Goal: Task Accomplishment & Management: Use online tool/utility

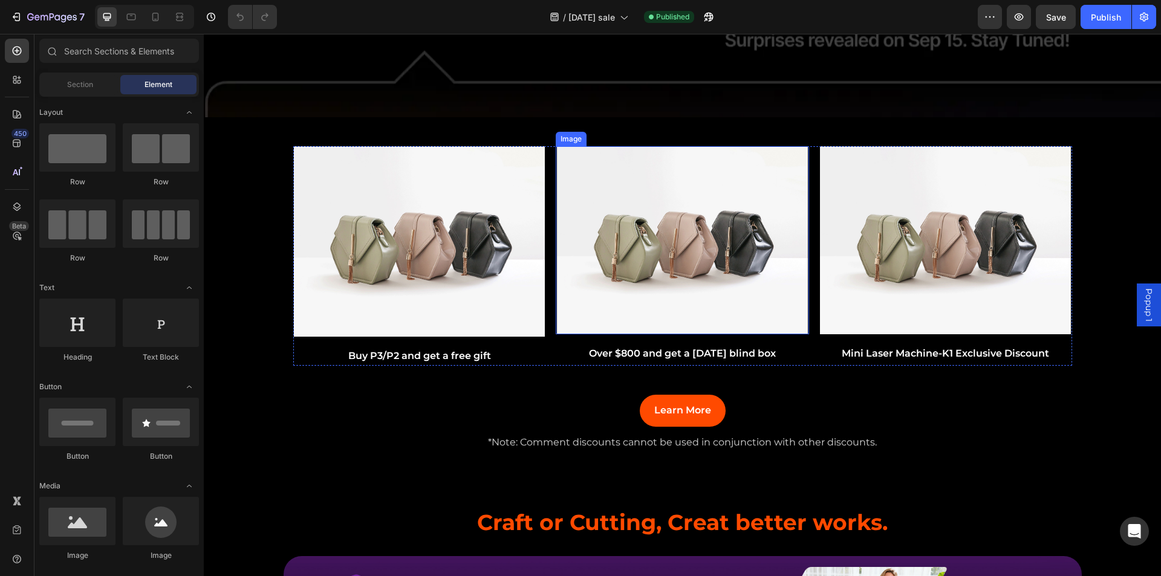
click at [598, 313] on img at bounding box center [682, 240] width 251 height 188
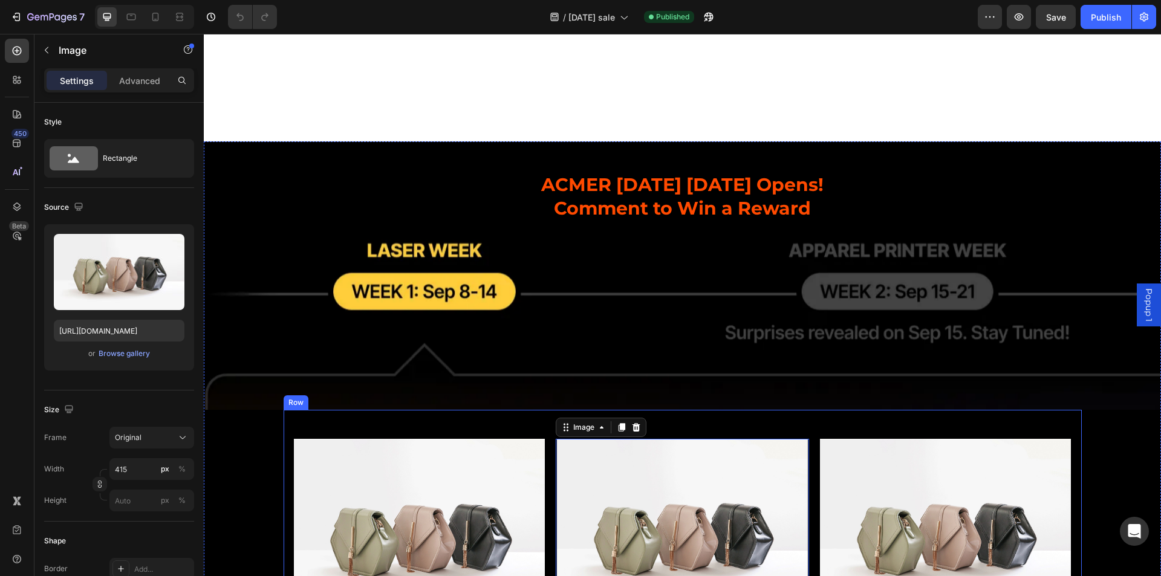
scroll to position [302, 0]
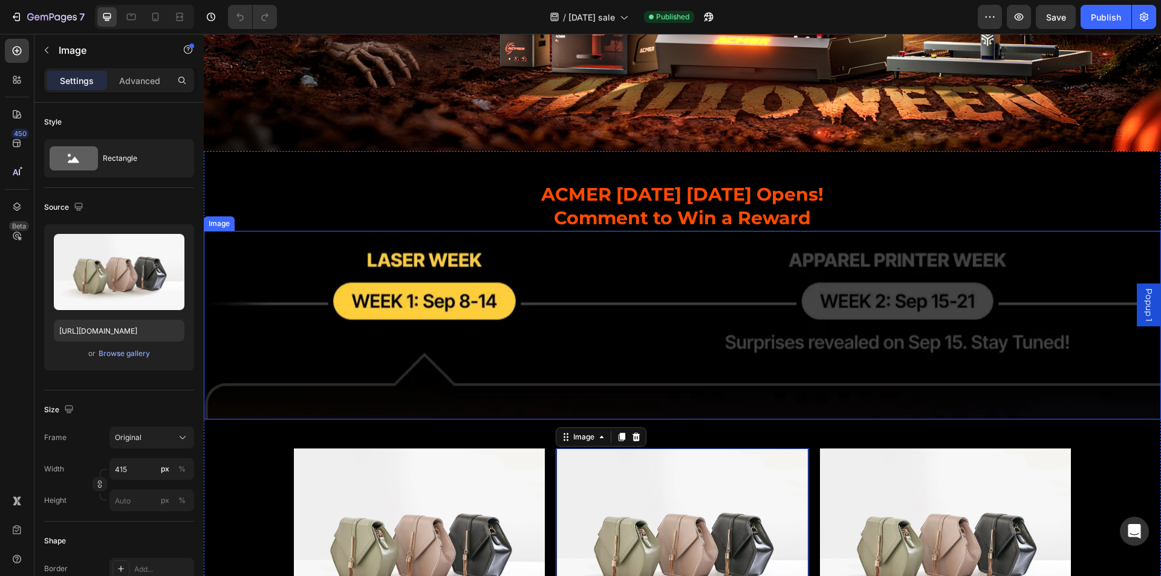
click at [566, 324] on img at bounding box center [682, 325] width 957 height 188
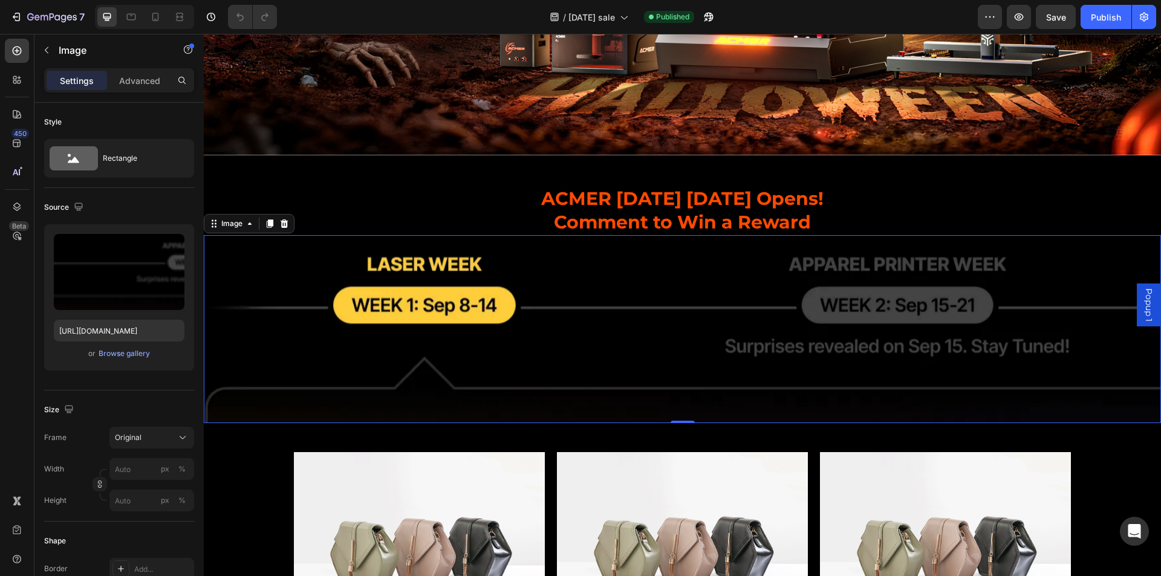
click at [624, 299] on img at bounding box center [682, 329] width 957 height 188
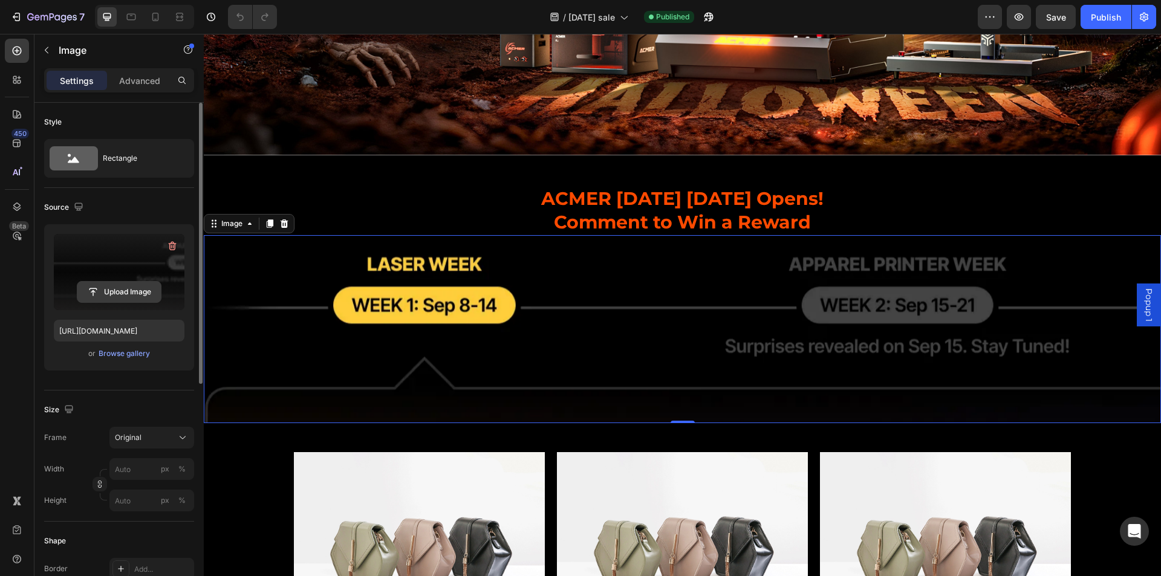
click at [134, 294] on input "file" at bounding box center [118, 292] width 83 height 21
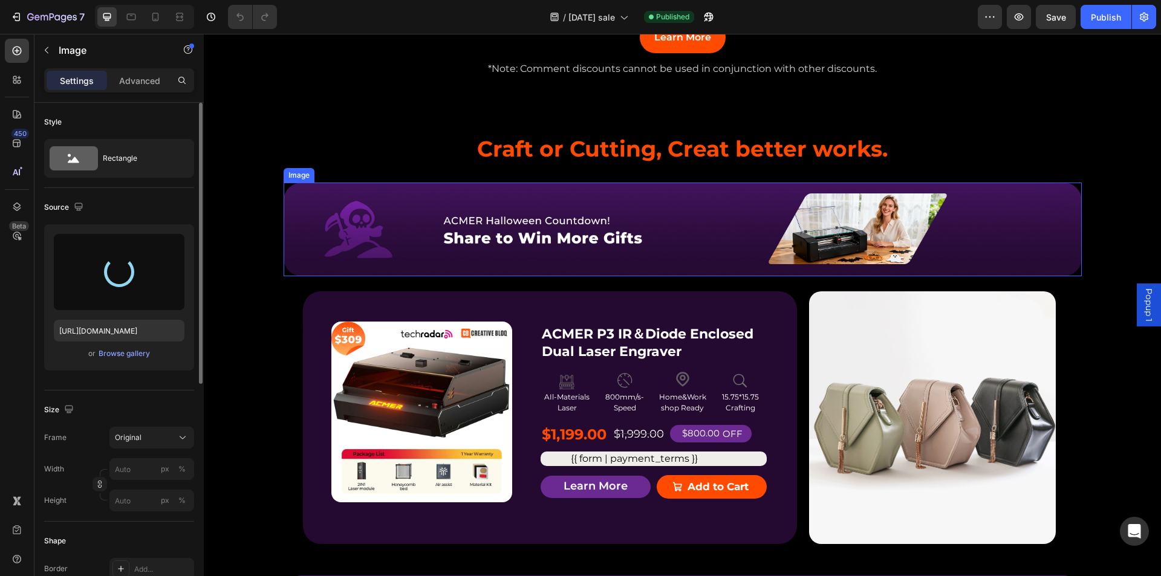
scroll to position [1331, 0]
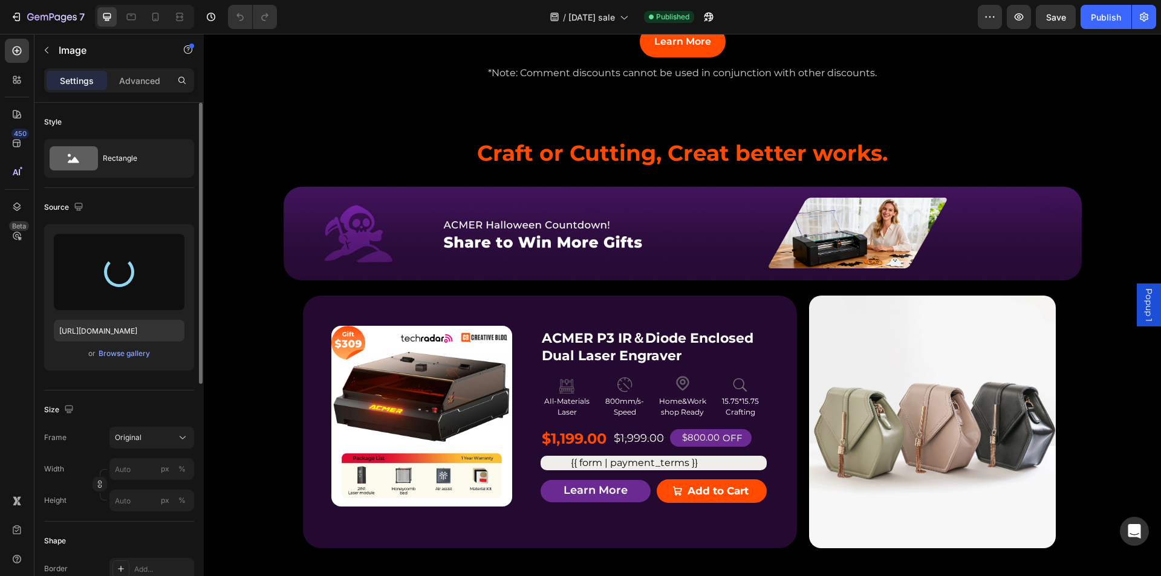
type input "[URL][DOMAIN_NAME]"
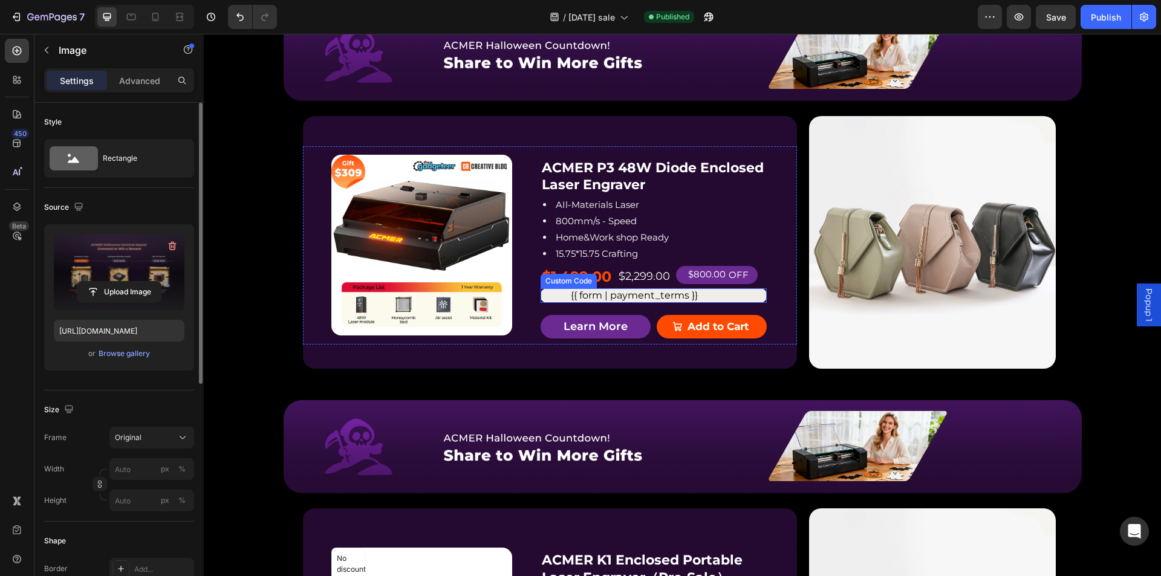
scroll to position [1935, 0]
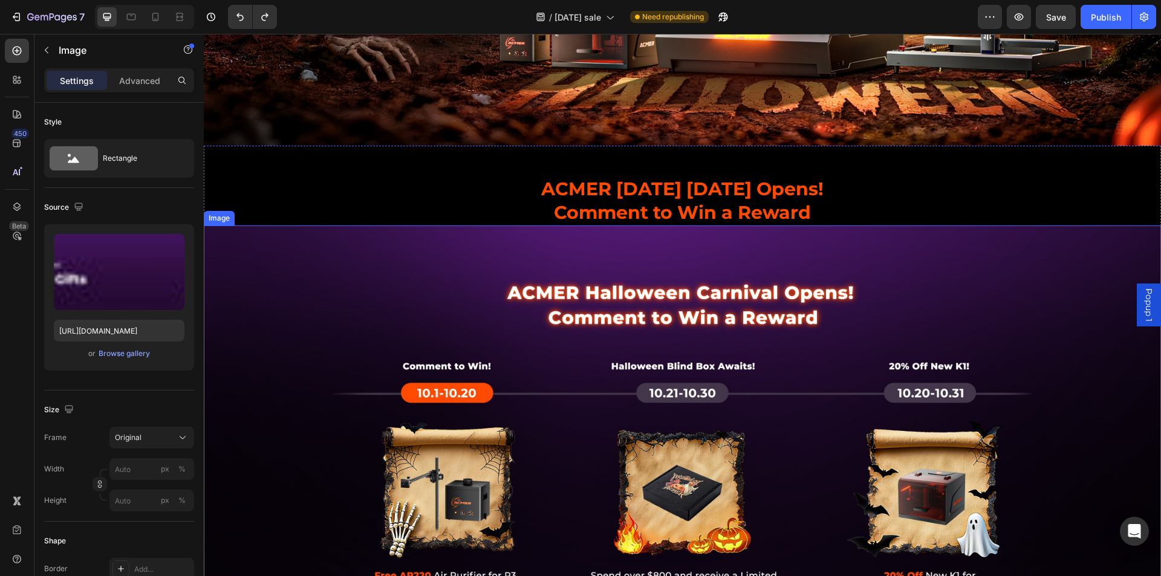
scroll to position [302, 0]
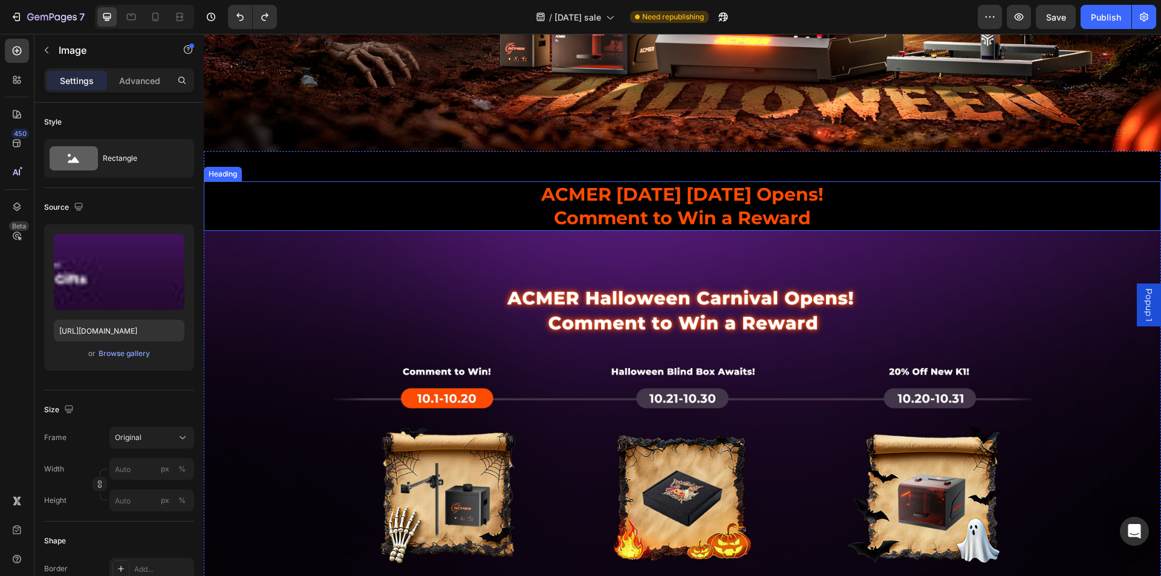
click at [692, 198] on h2 "ACMER [DATE] [DATE] Opens! Comment to Win a Reward" at bounding box center [682, 206] width 957 height 50
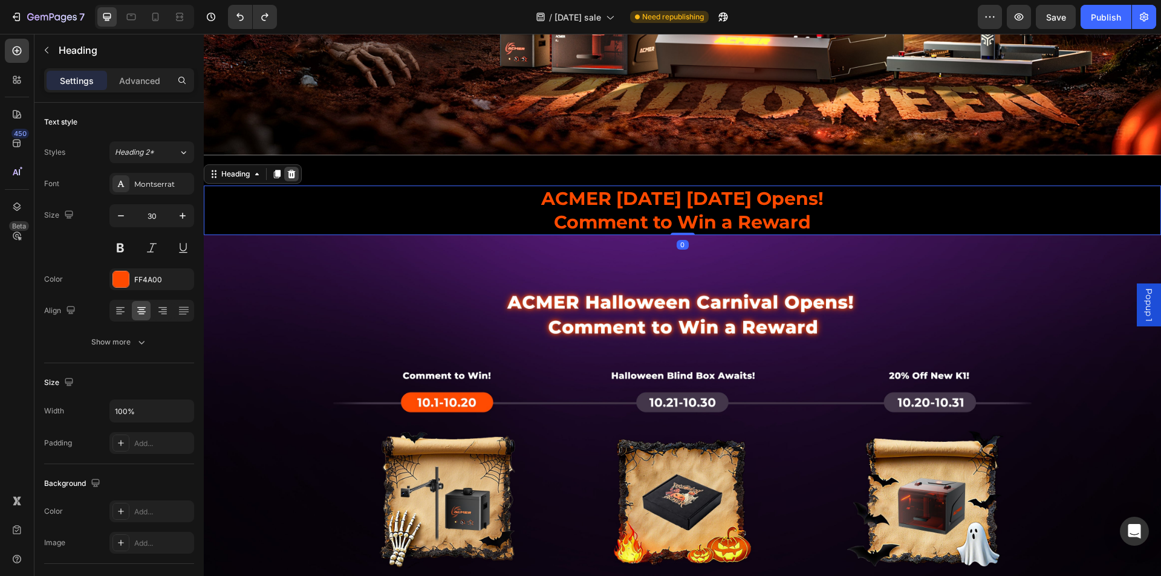
click at [295, 169] on icon at bounding box center [292, 173] width 8 height 8
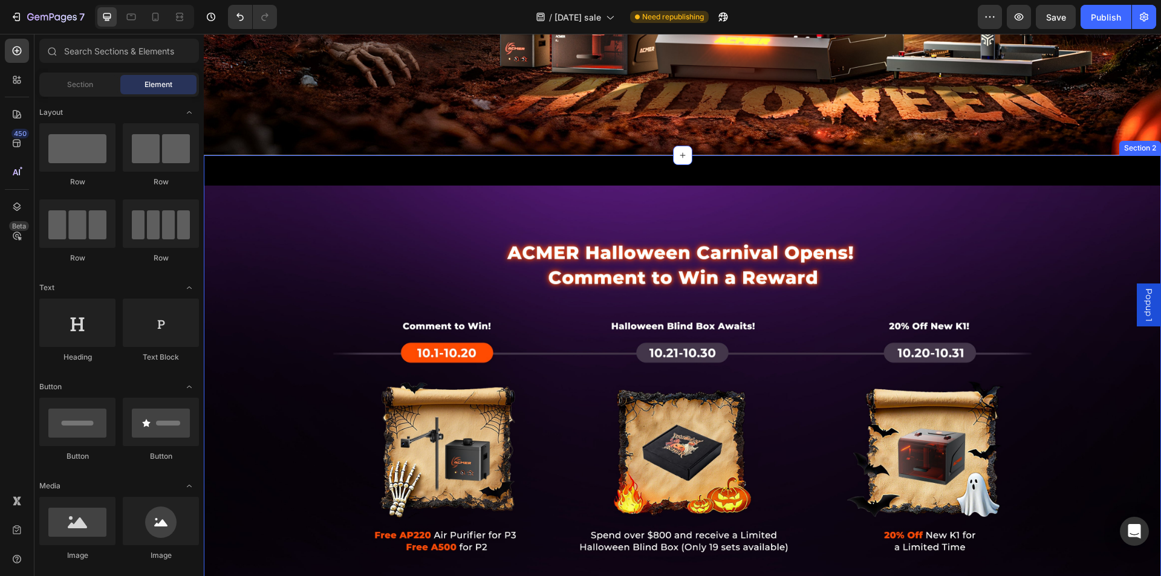
click at [586, 177] on div "Image Image Buy P3/P2 and get a free gift Text Block Image Over $800 and get a …" at bounding box center [682, 546] width 957 height 782
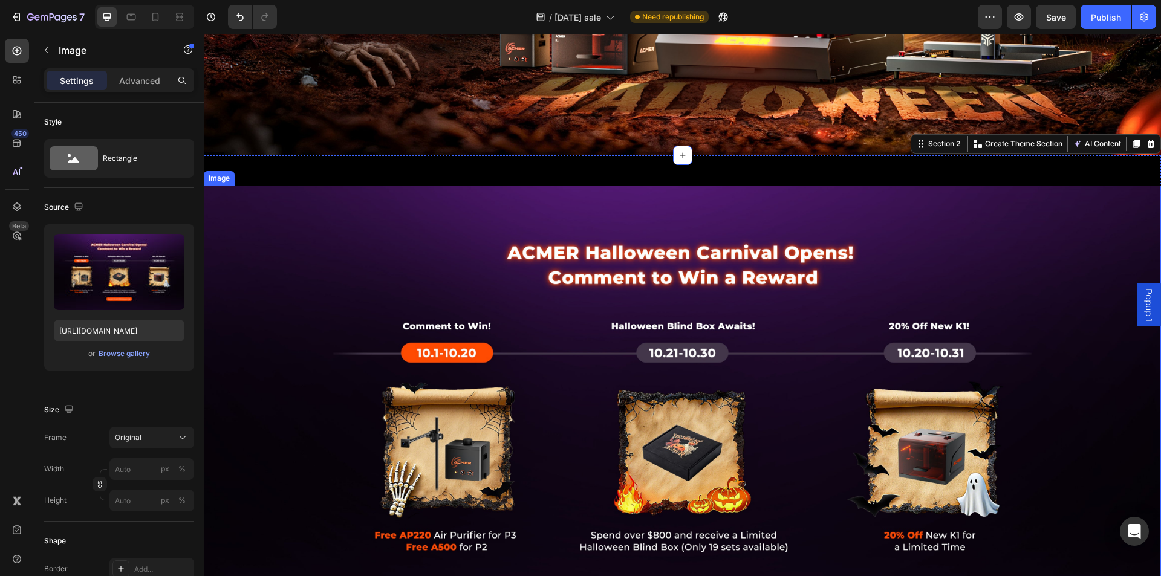
click at [592, 206] on img at bounding box center [682, 423] width 957 height 474
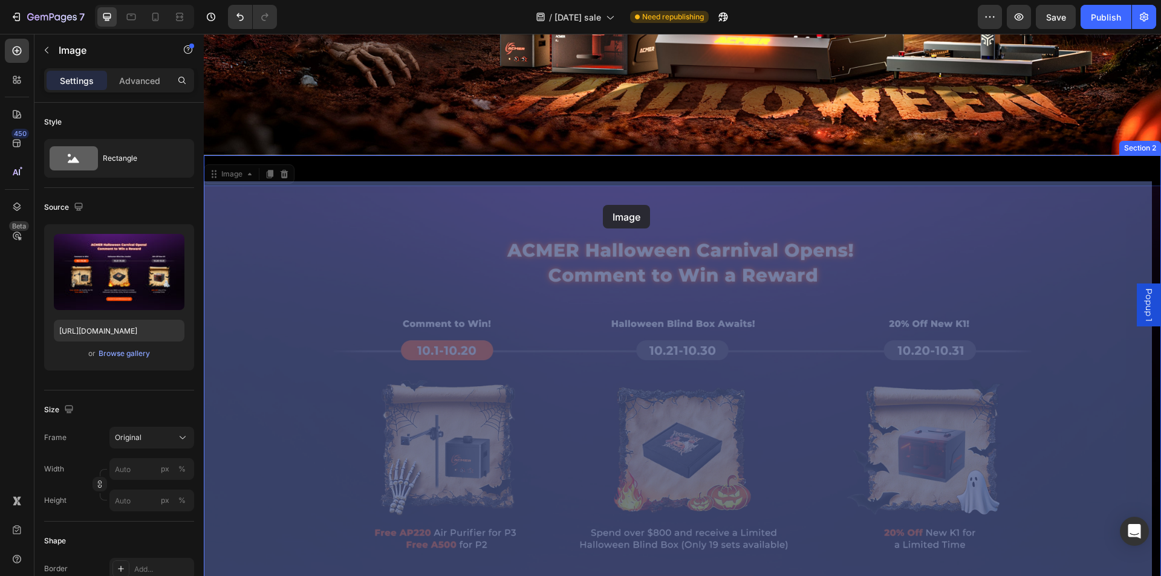
drag, startPoint x: 600, startPoint y: 215, endPoint x: 603, endPoint y: 205, distance: 10.1
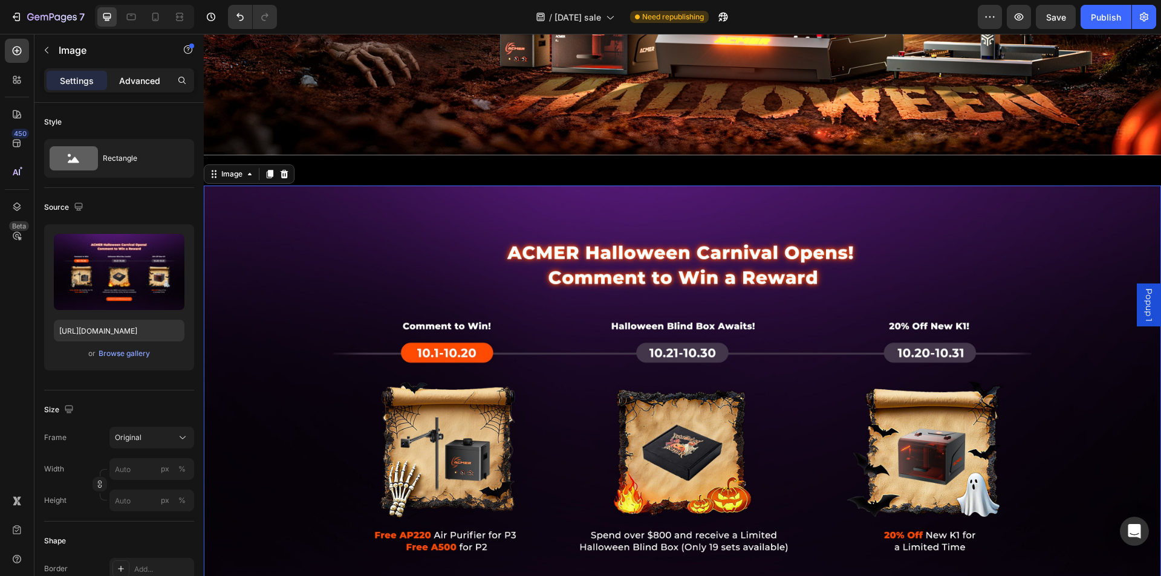
click at [152, 77] on p "Advanced" at bounding box center [139, 80] width 41 height 13
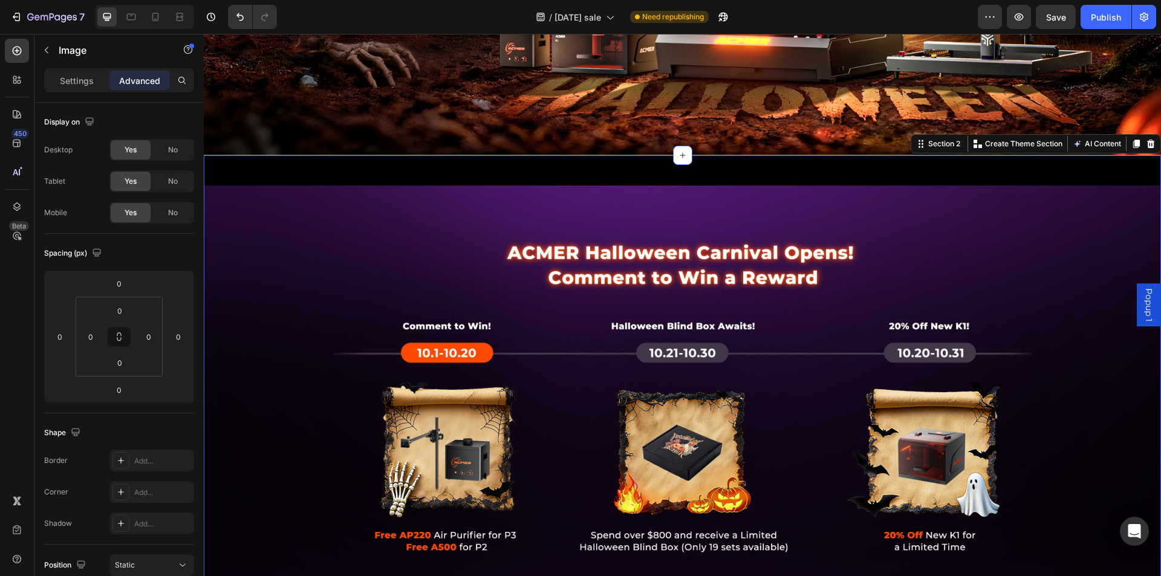
click at [400, 155] on div "Image Image Buy P3/P2 and get a free gift Text Block Image Over $800 and get a …" at bounding box center [682, 546] width 957 height 782
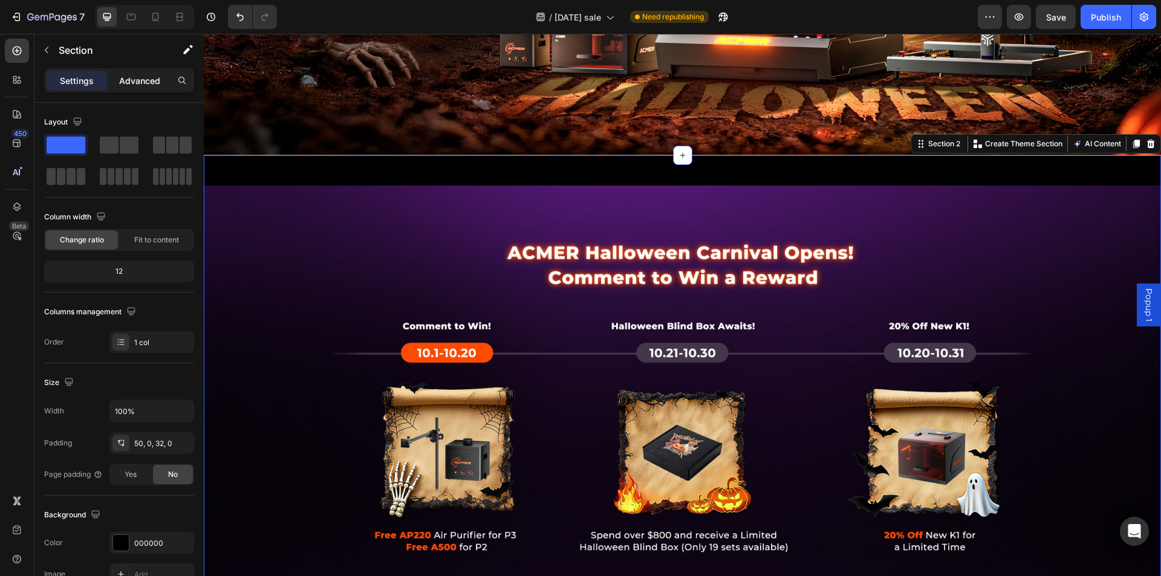
click at [141, 85] on p "Advanced" at bounding box center [139, 80] width 41 height 13
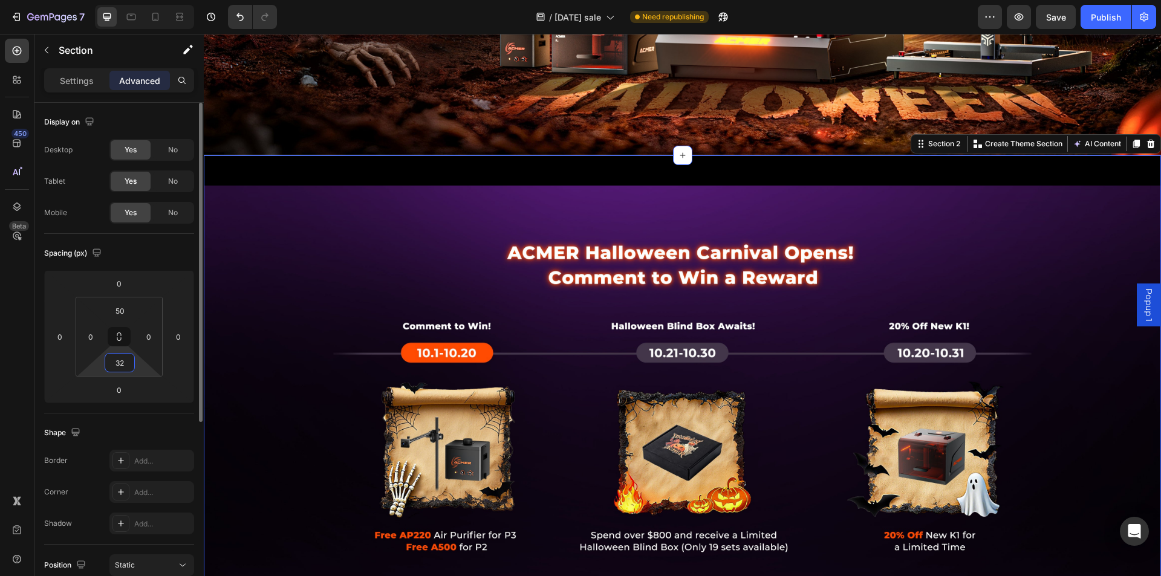
click at [125, 354] on input "32" at bounding box center [120, 363] width 24 height 18
type input "0"
click at [119, 284] on input "0" at bounding box center [119, 284] width 24 height 18
click at [120, 306] on input "50" at bounding box center [120, 311] width 24 height 18
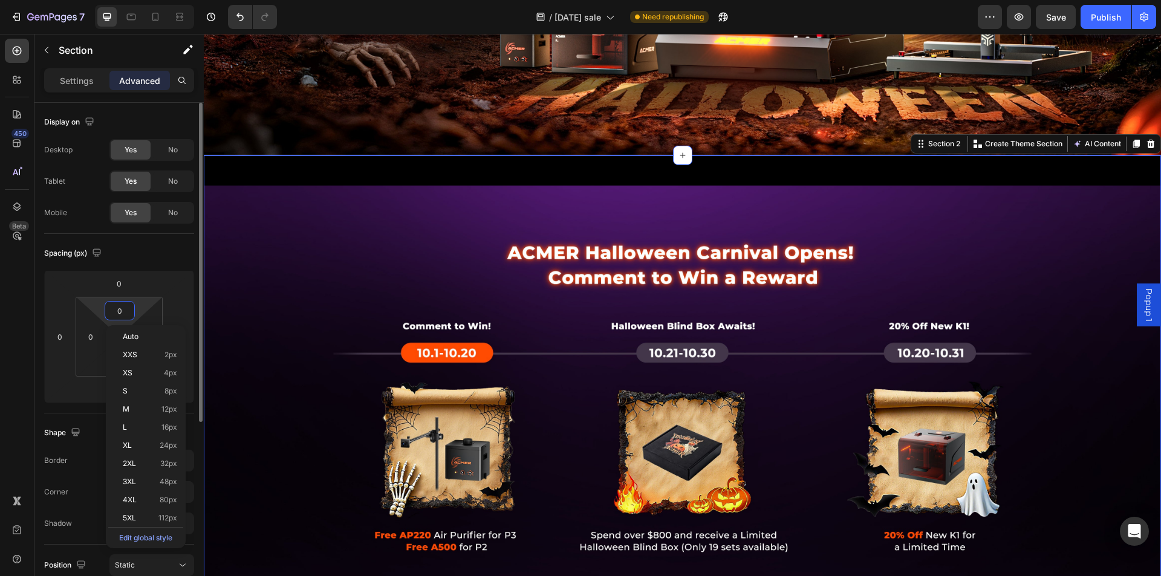
type input "0"
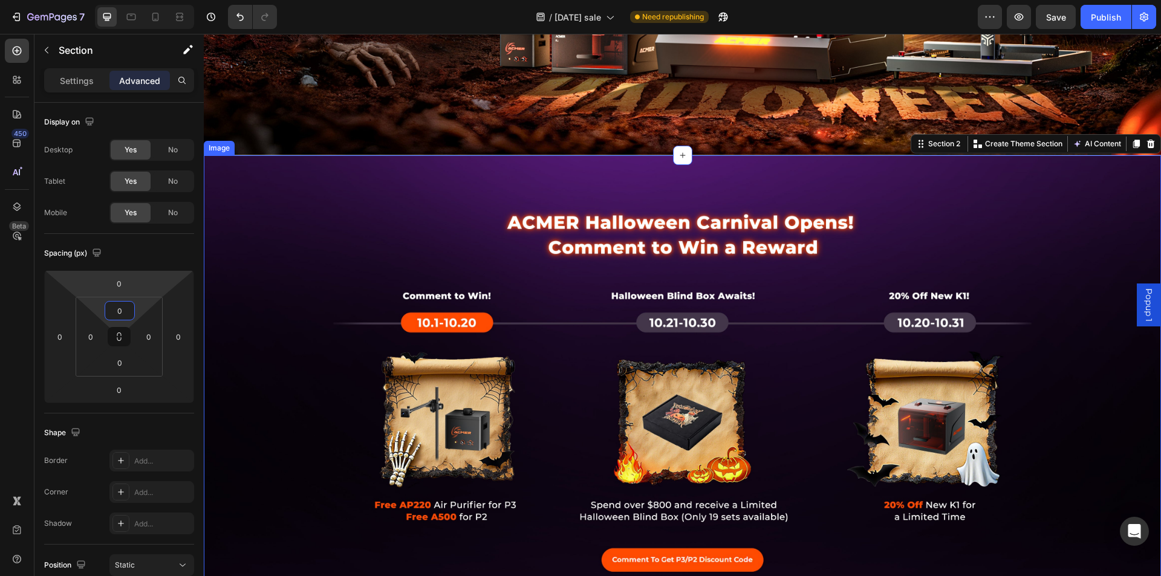
click at [428, 203] on img at bounding box center [682, 392] width 957 height 474
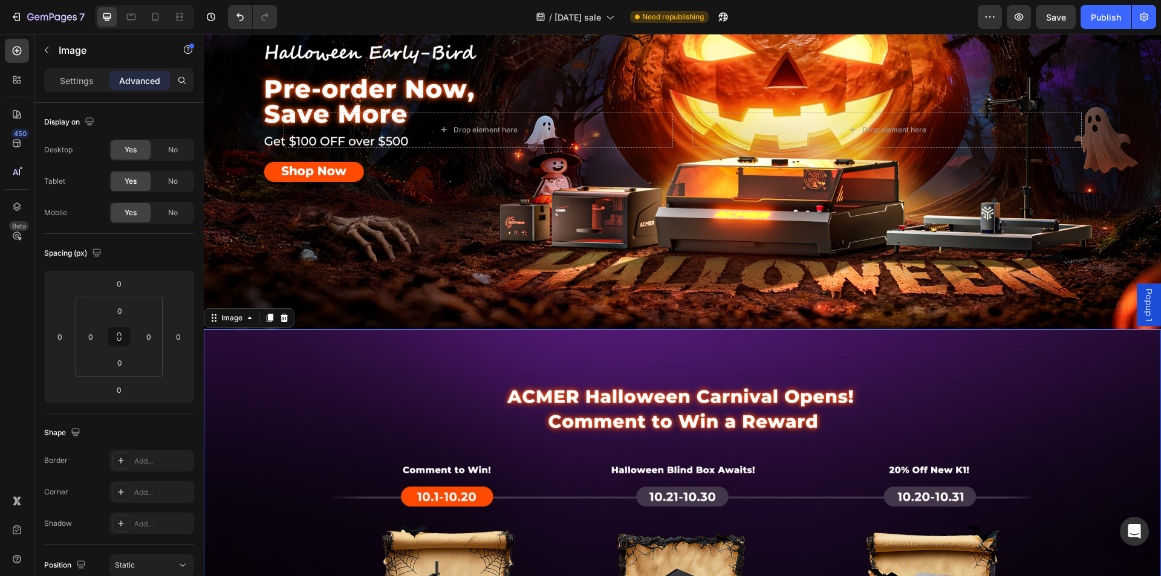
scroll to position [121, 0]
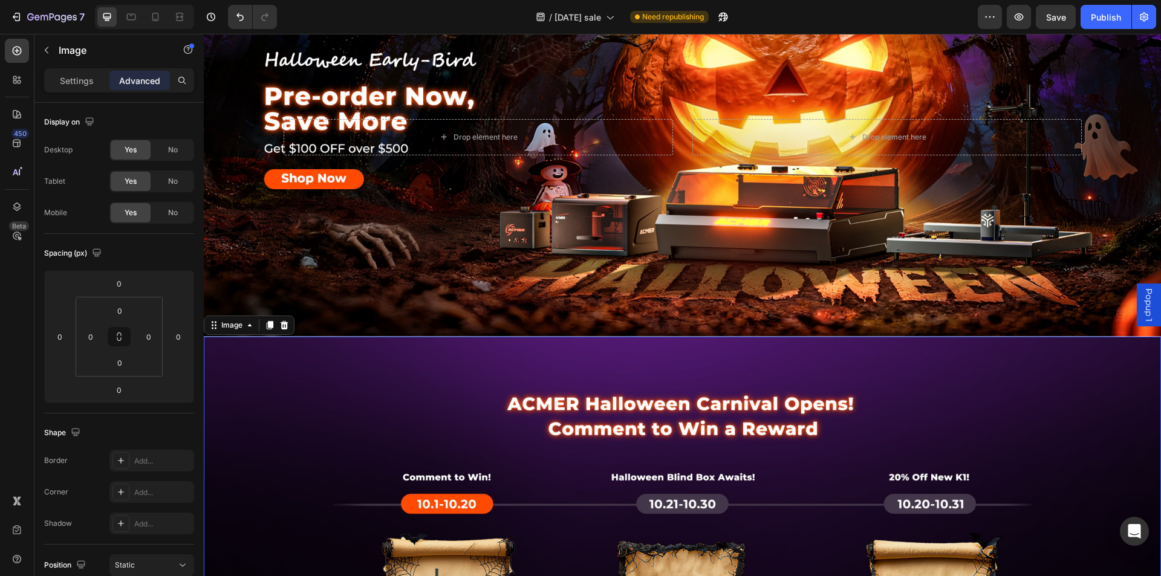
drag, startPoint x: 443, startPoint y: 338, endPoint x: 441, endPoint y: 345, distance: 7.1
click at [443, 338] on img at bounding box center [682, 574] width 957 height 474
click at [125, 282] on input "0" at bounding box center [119, 284] width 24 height 18
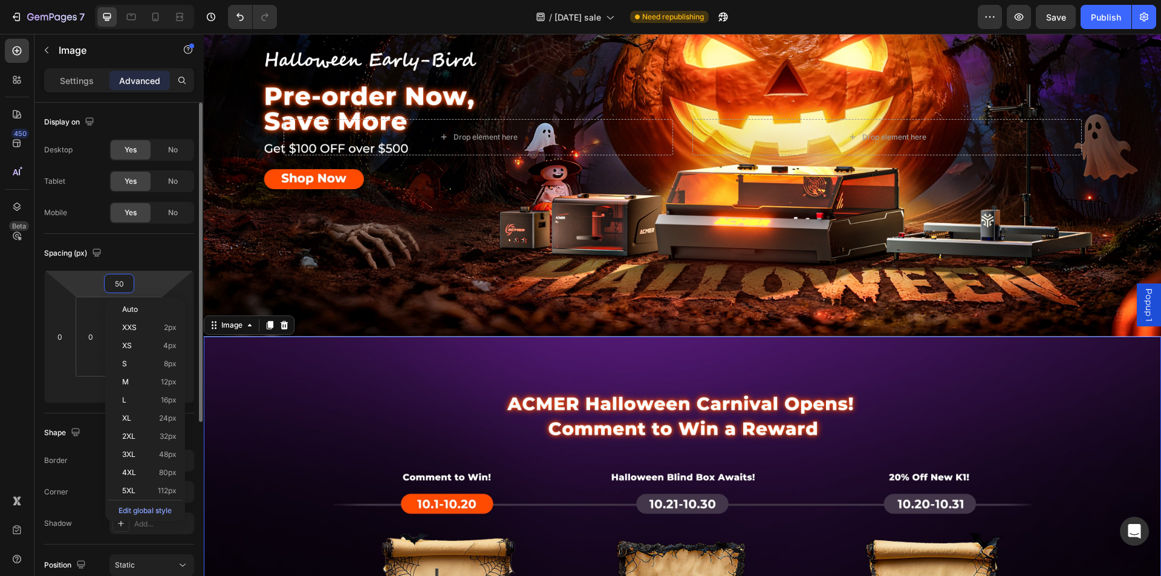
type input "50"
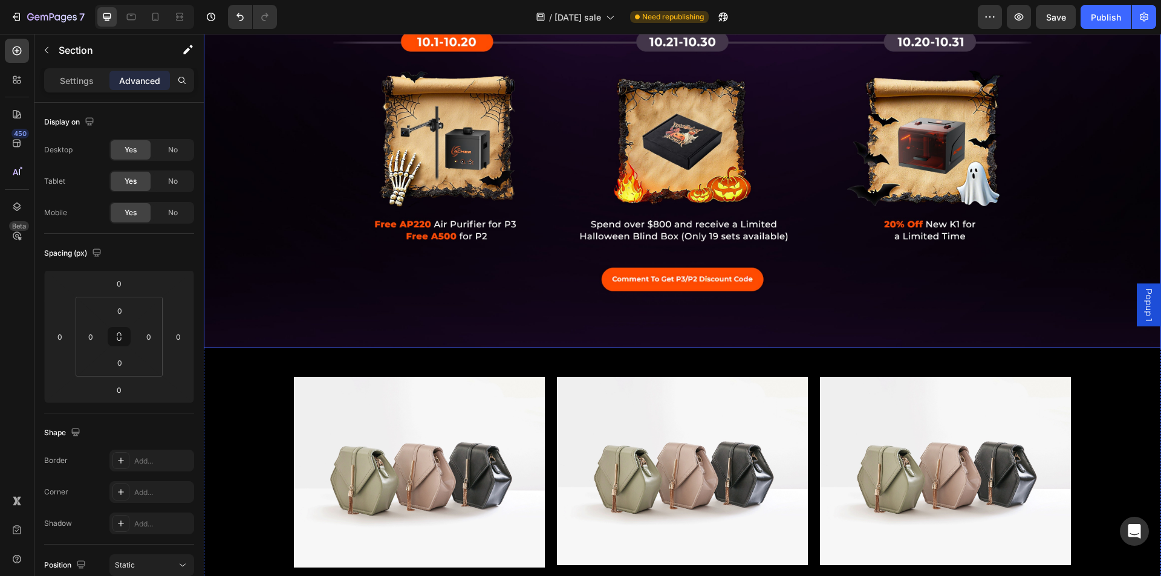
scroll to position [605, 0]
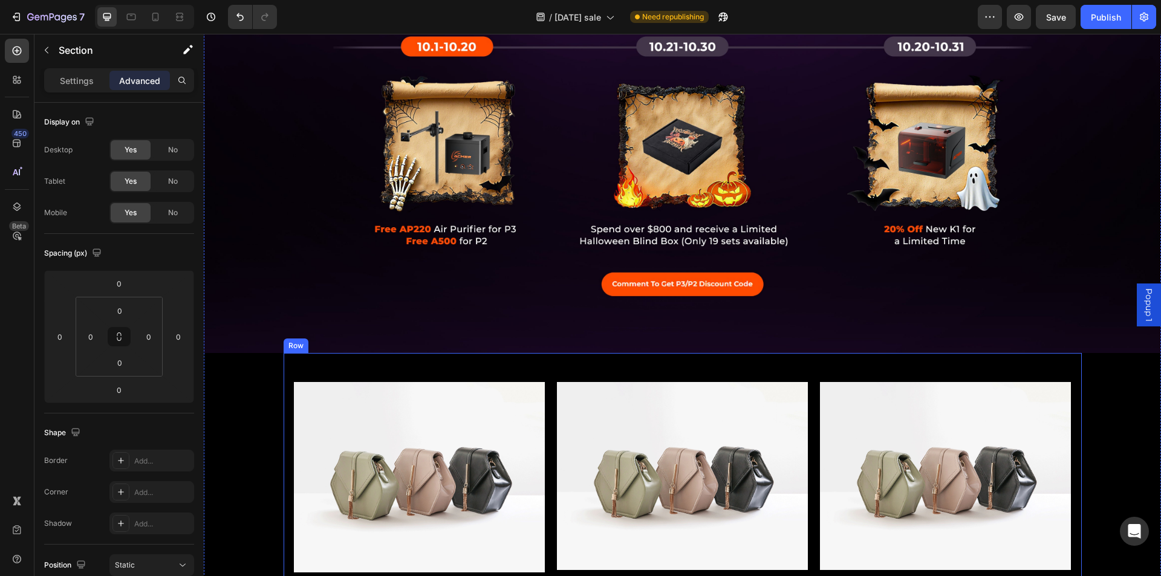
click at [402, 367] on div "Image Buy P3/P2 and get a free gift Text Block Image Over $800 and get a [DATE]…" at bounding box center [682, 483] width 779 height 240
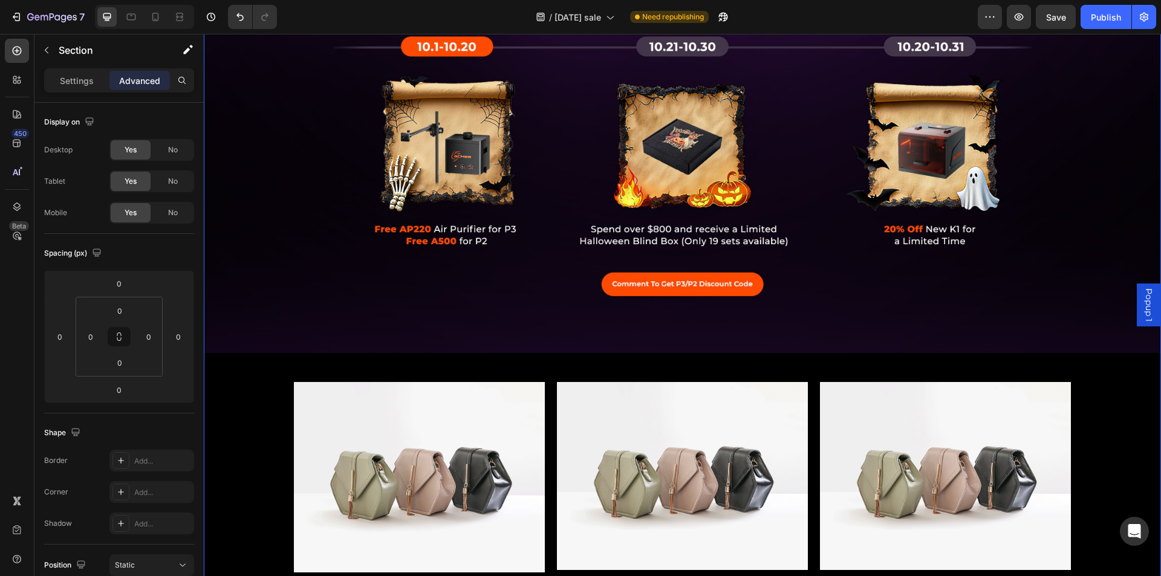
scroll to position [968, 0]
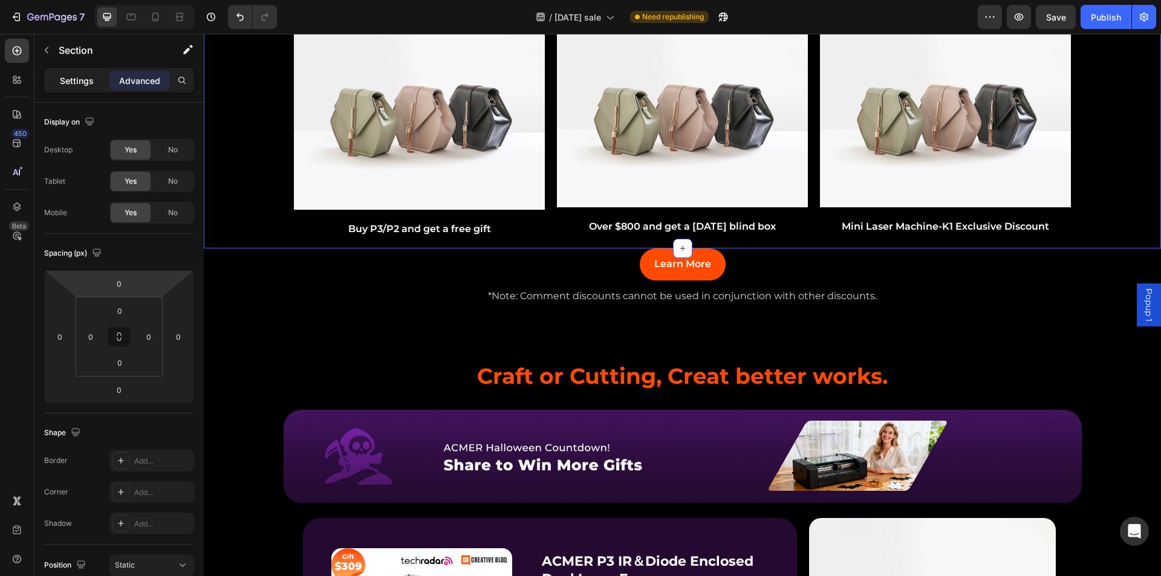
click at [86, 82] on p "Settings" at bounding box center [77, 80] width 34 height 13
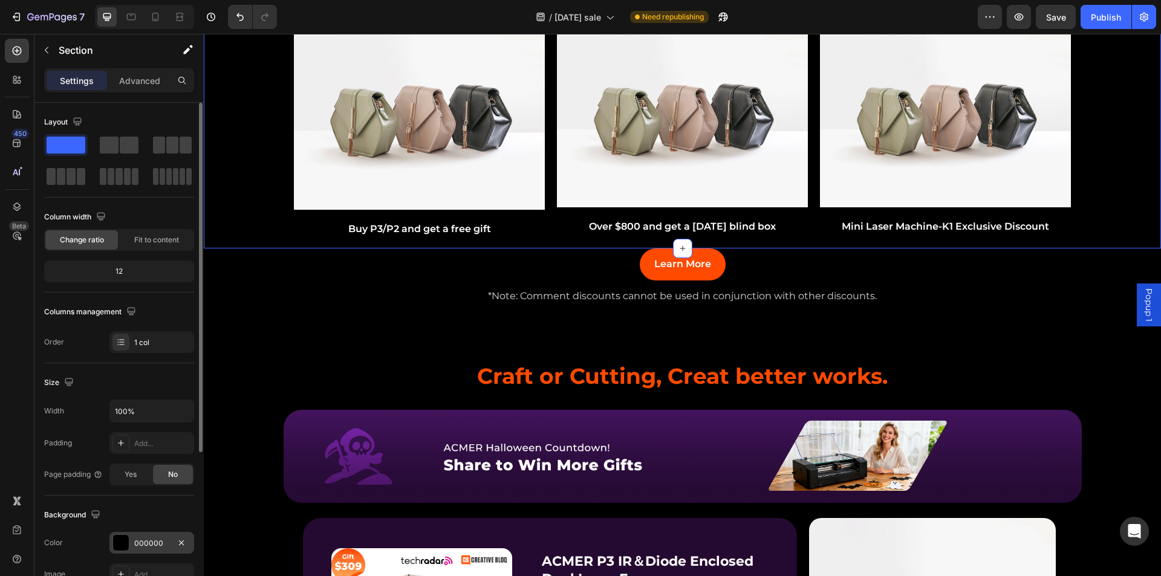
click at [120, 540] on div at bounding box center [121, 543] width 16 height 16
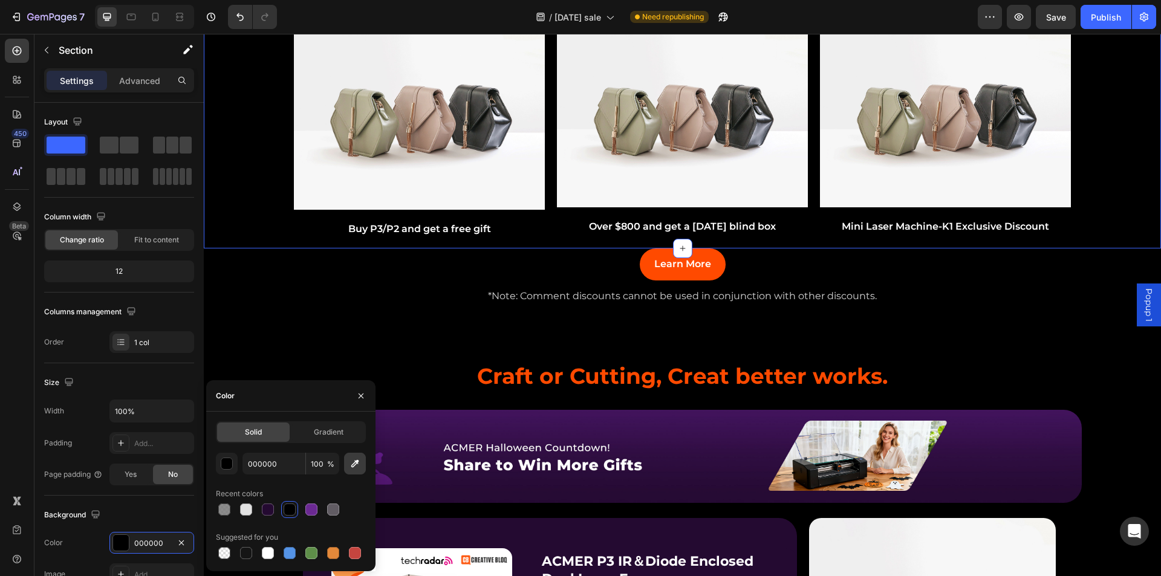
click at [353, 469] on icon "button" at bounding box center [355, 464] width 12 height 12
type input "240A31"
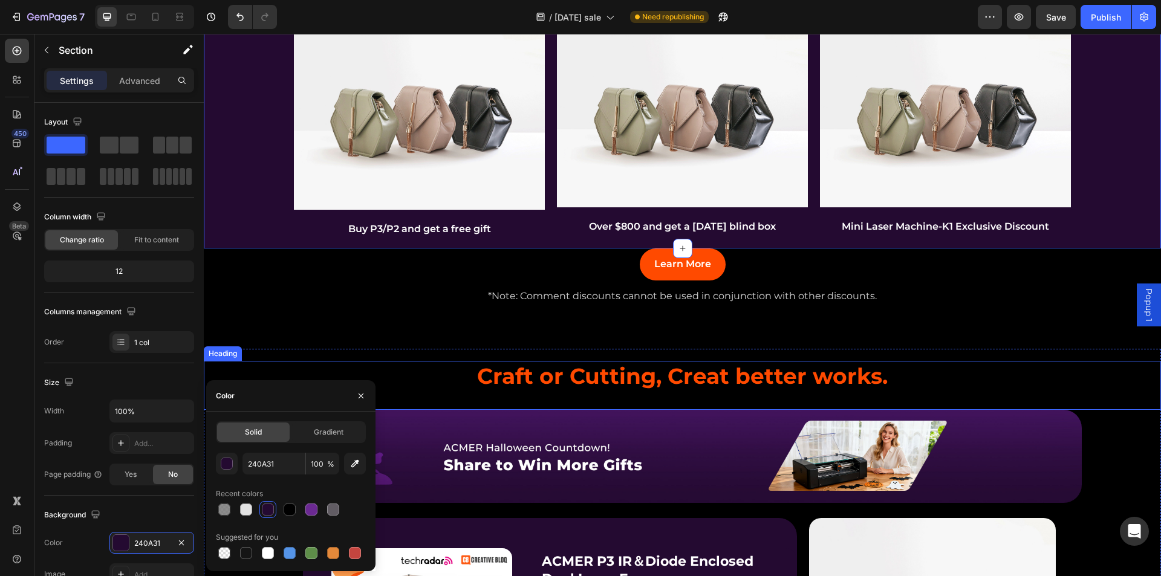
click at [429, 361] on h2 "Craft or Cutting, Creat better works." at bounding box center [682, 376] width 957 height 31
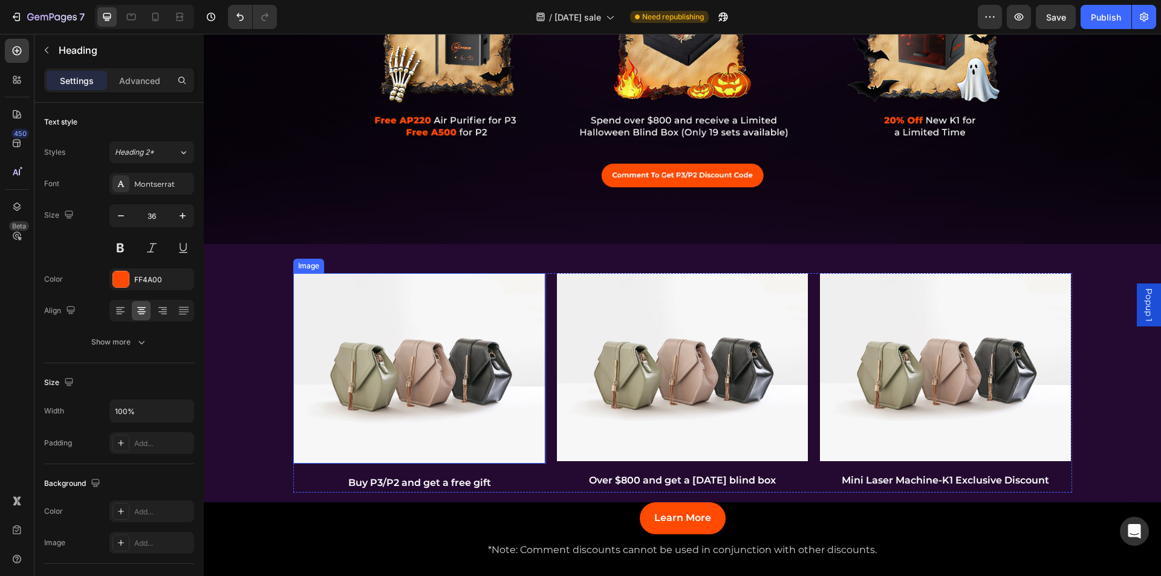
scroll to position [726, 0]
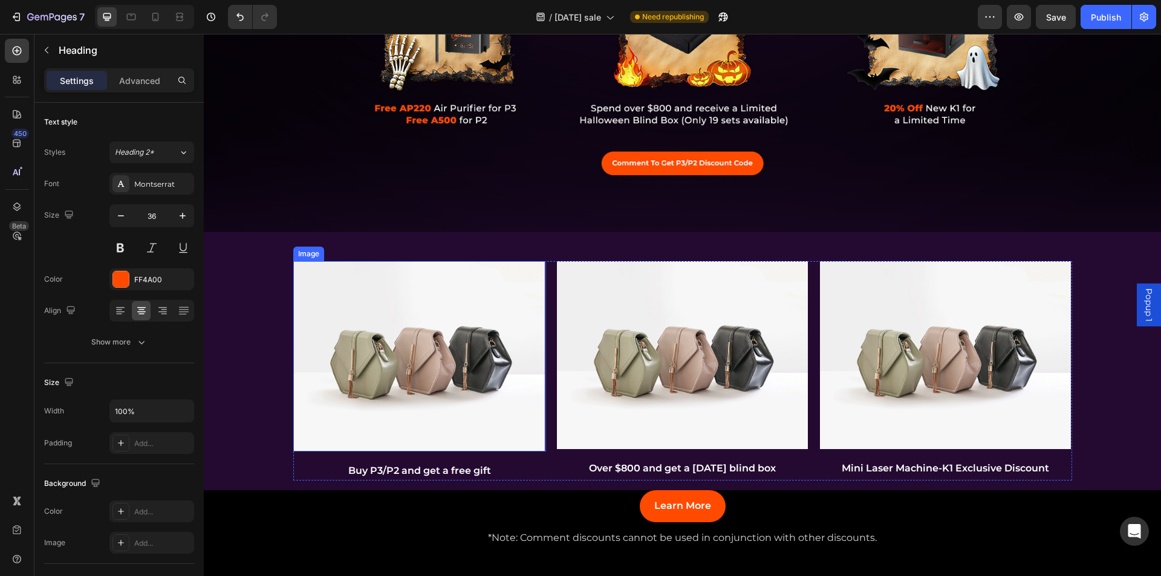
click at [402, 379] on img at bounding box center [419, 356] width 251 height 191
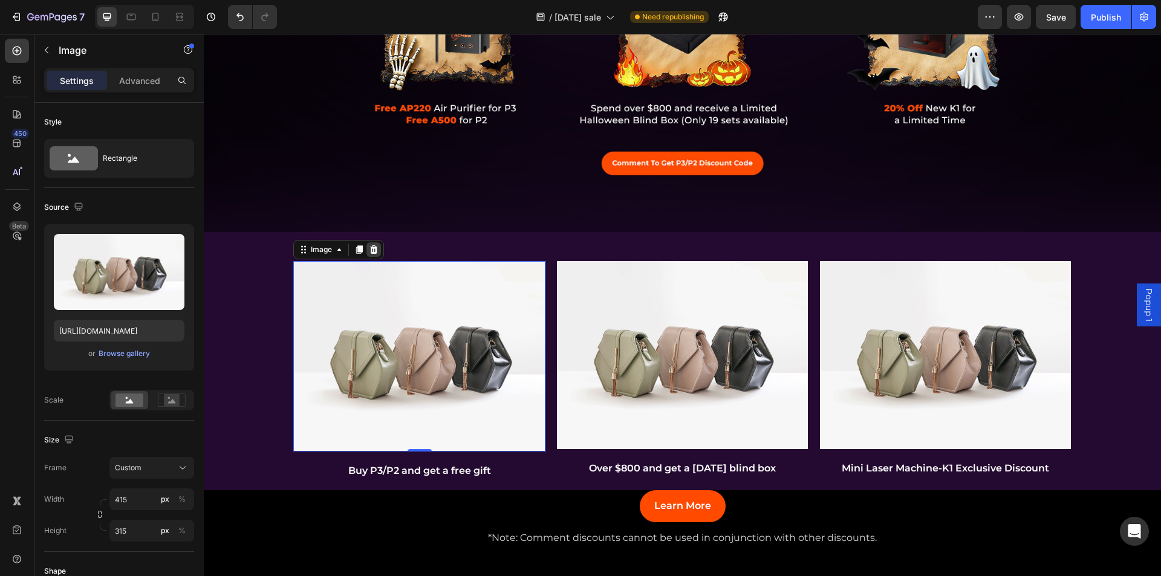
click at [376, 243] on div at bounding box center [374, 250] width 15 height 15
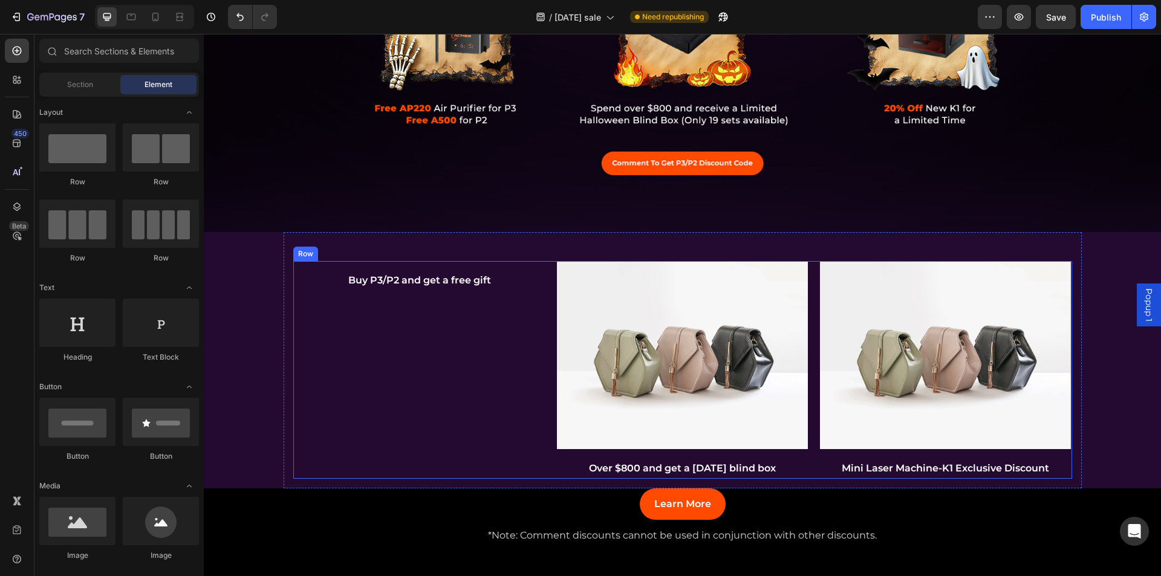
click at [411, 302] on div "Buy P3/P2 and get a free gift Text Block" at bounding box center [419, 370] width 253 height 218
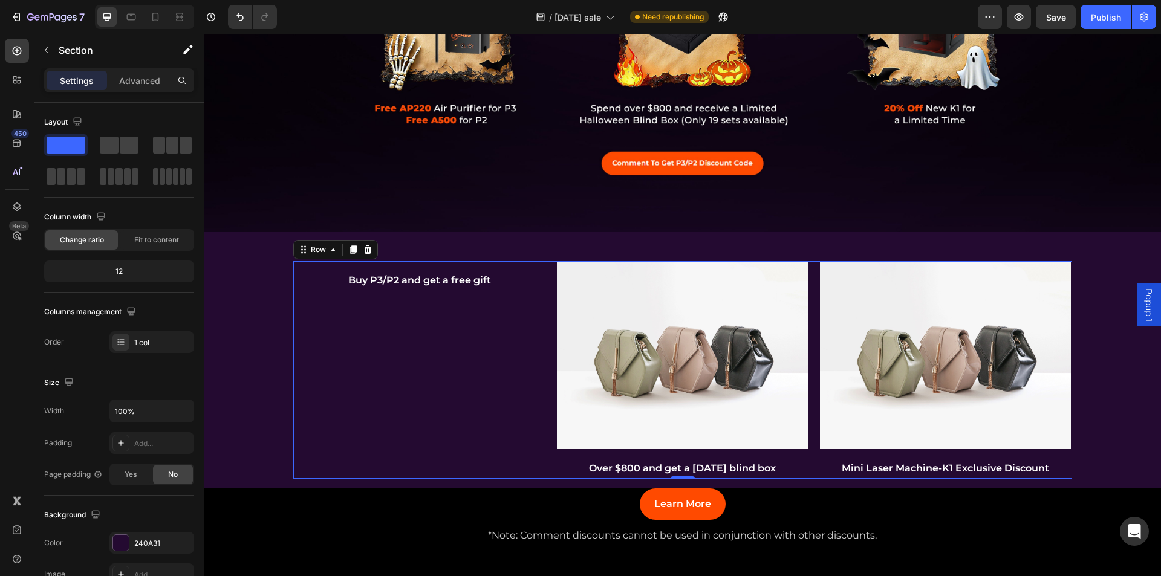
click at [262, 289] on div "Image Buy P3/P2 and get a free gift Text Block Image Over $800 and get a [DATE]…" at bounding box center [682, 108] width 957 height 760
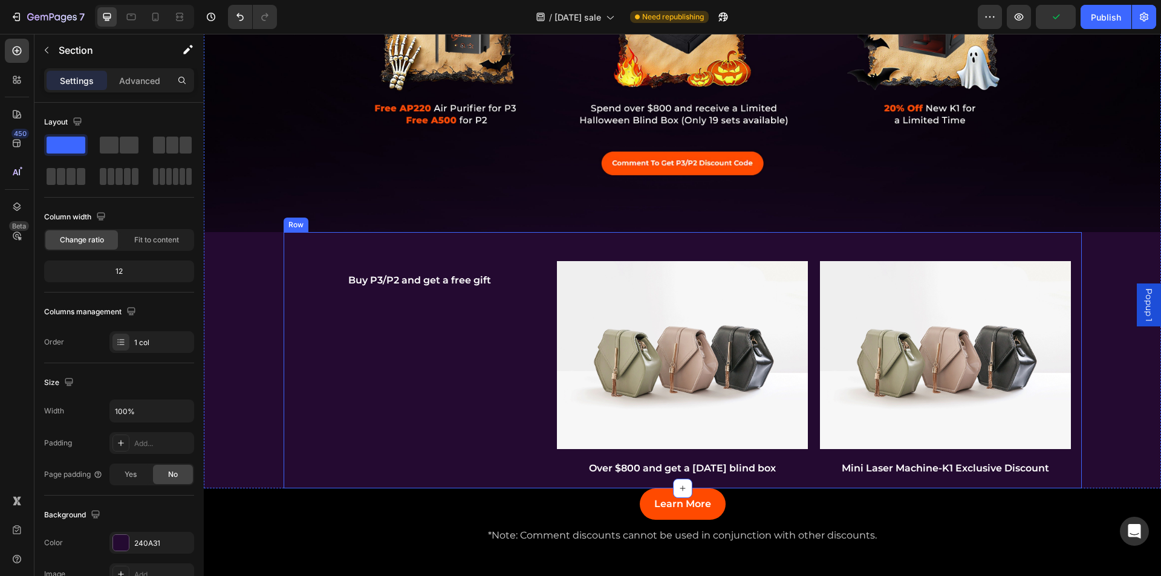
click at [298, 242] on div "Buy P3/P2 and get a free gift Text Block Image Over $800 and get a [DATE] blind…" at bounding box center [682, 360] width 779 height 237
click at [354, 217] on icon at bounding box center [358, 220] width 8 height 8
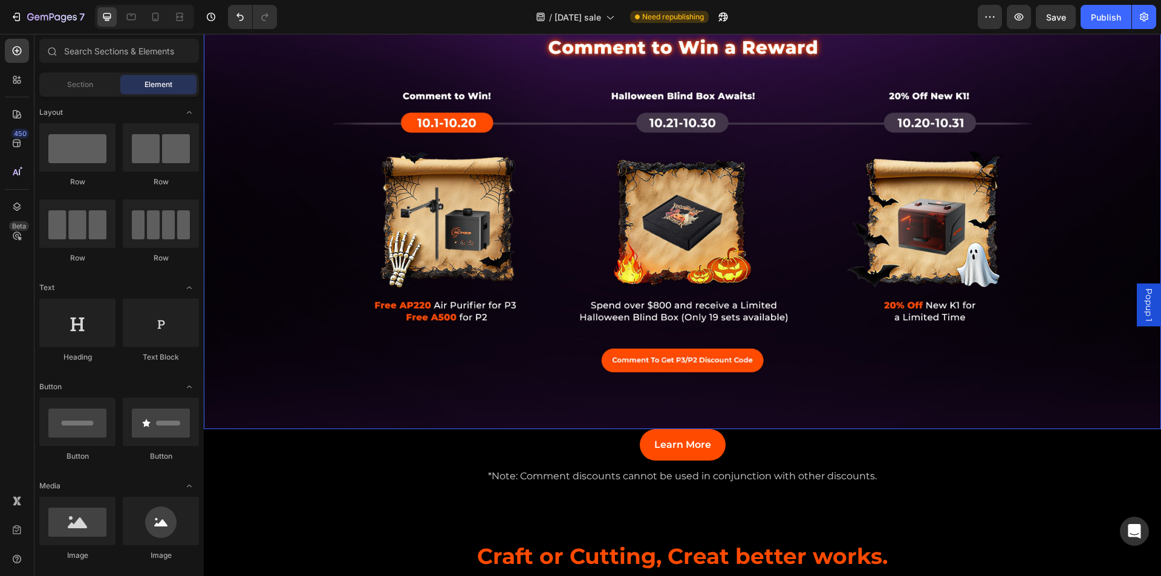
scroll to position [484, 0]
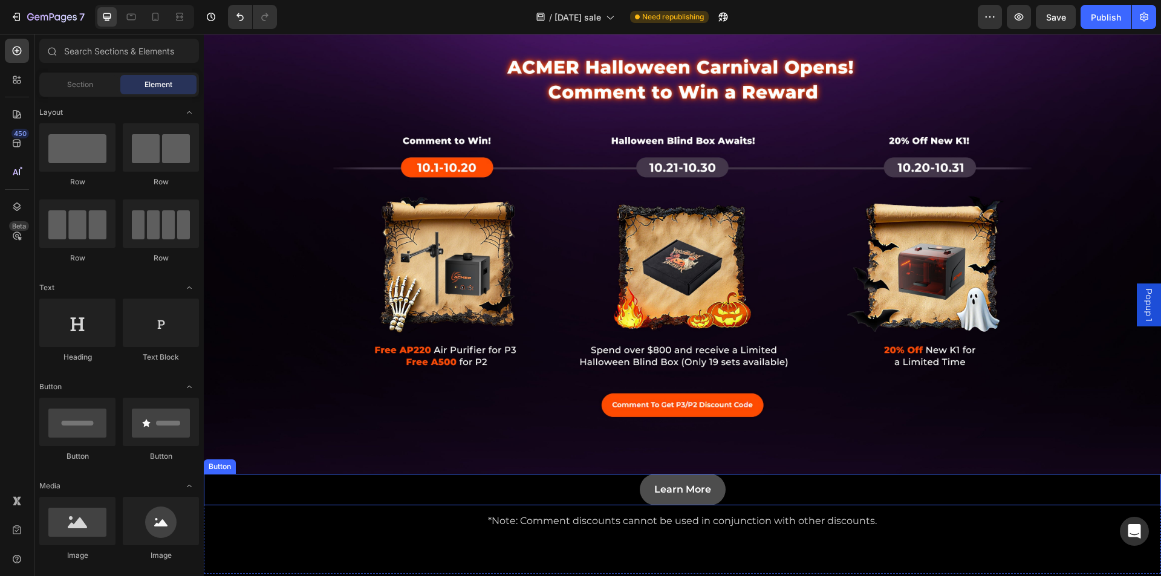
click at [710, 481] on link "Learn More" at bounding box center [683, 490] width 86 height 32
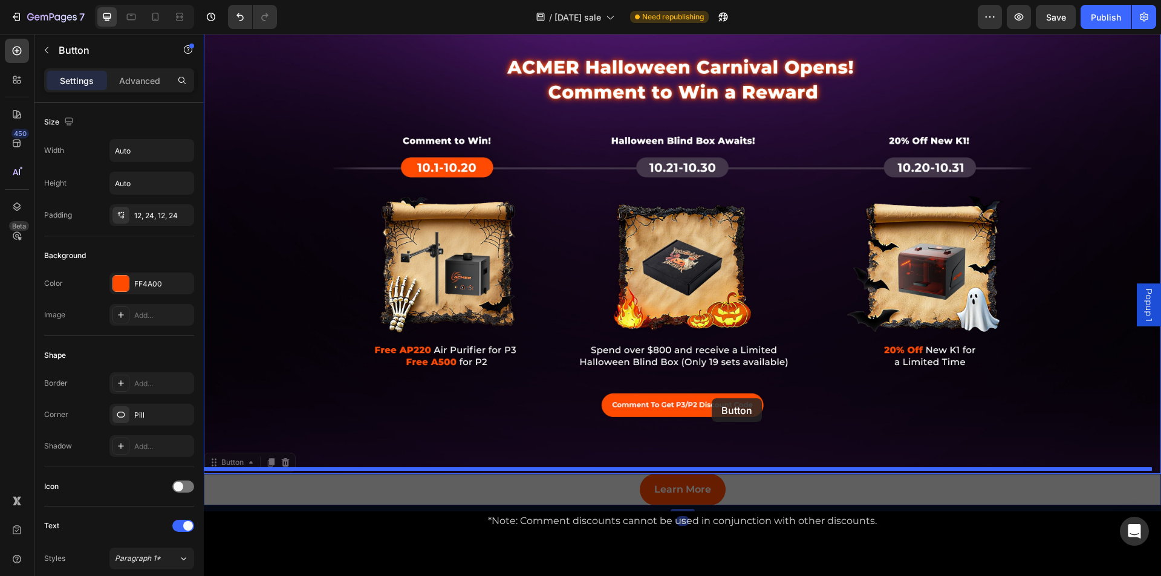
drag, startPoint x: 710, startPoint y: 479, endPoint x: 712, endPoint y: 399, distance: 80.5
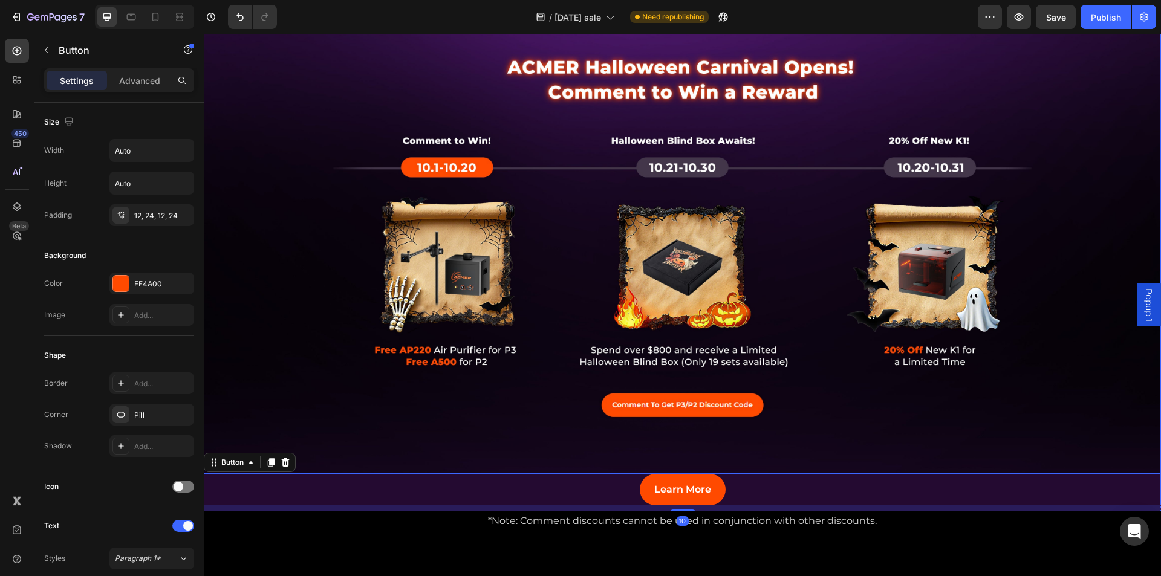
click at [715, 399] on img at bounding box center [682, 237] width 957 height 474
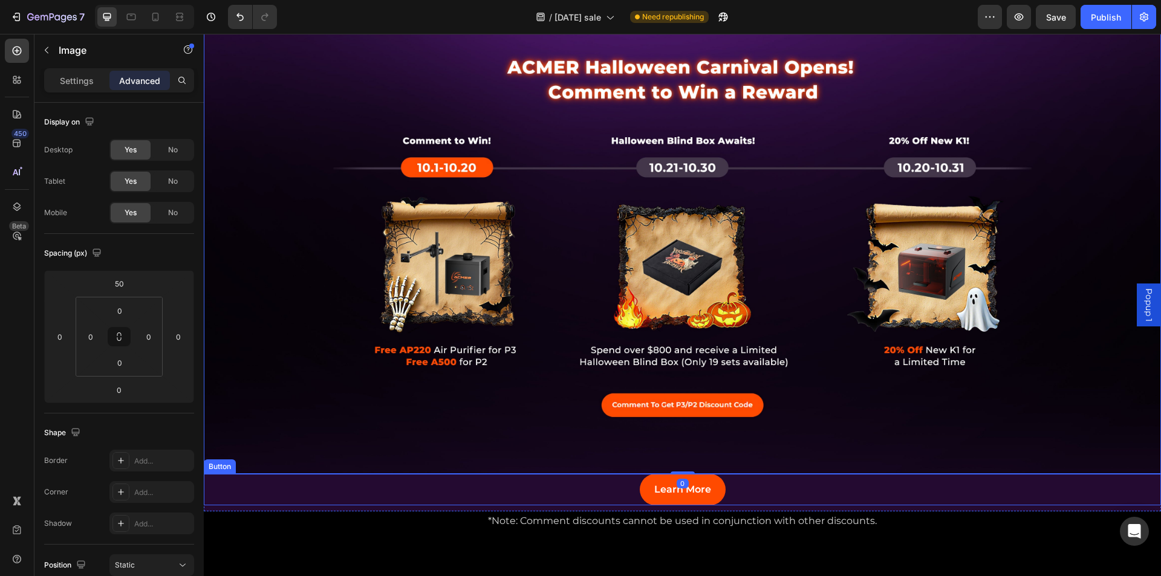
click at [725, 492] on div "Learn More Button" at bounding box center [682, 490] width 957 height 32
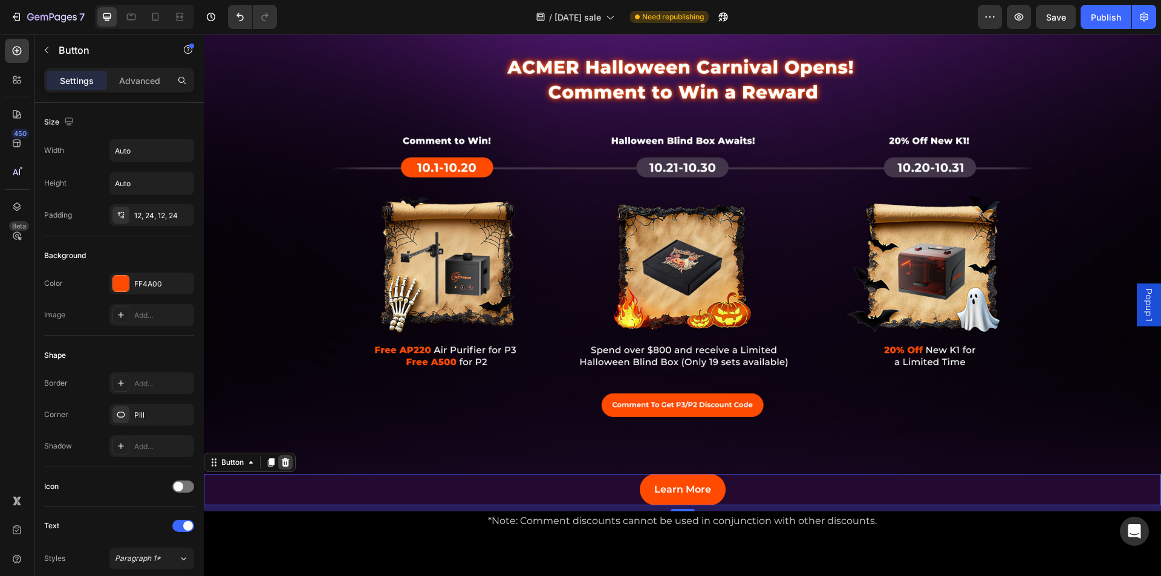
click at [292, 455] on div at bounding box center [285, 462] width 15 height 15
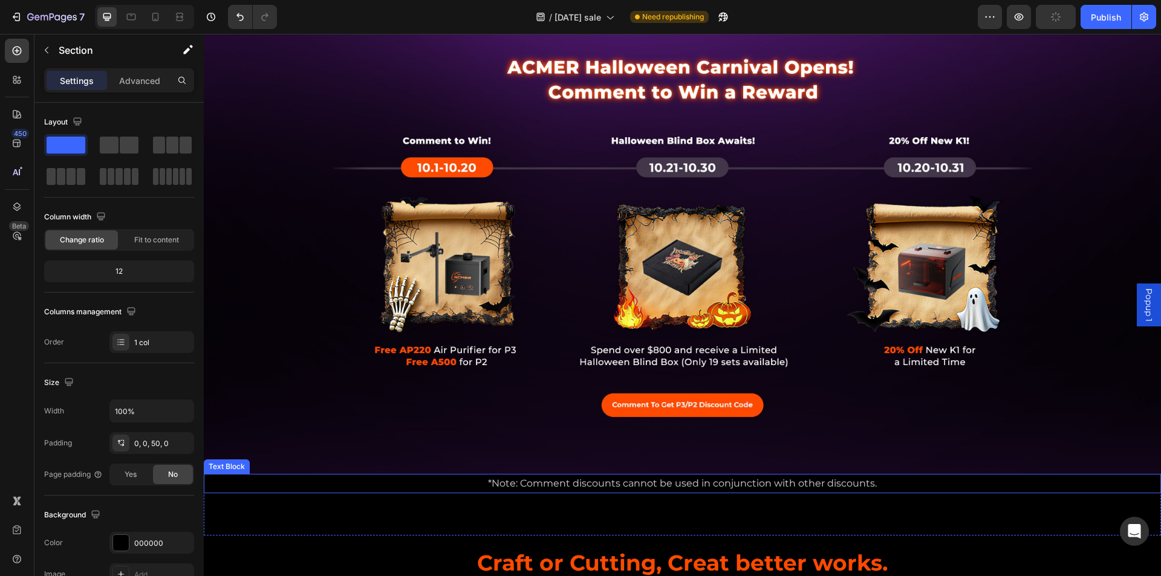
click at [465, 493] on div "*Note: Comment discounts cannot be used in conjunction with other discounts. Te…" at bounding box center [682, 490] width 957 height 32
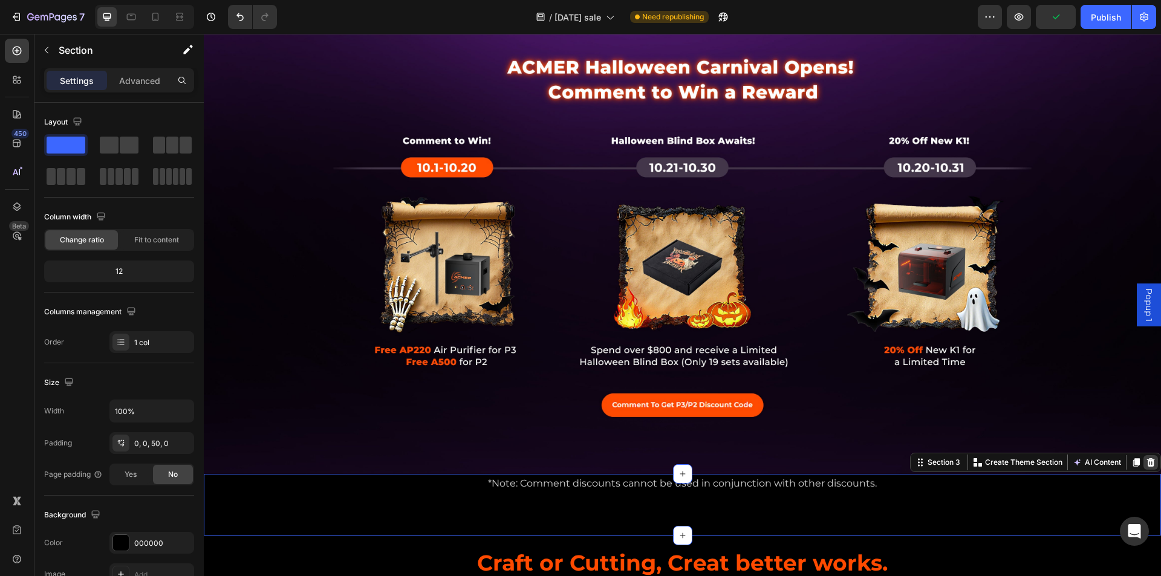
click at [1146, 460] on icon at bounding box center [1151, 463] width 10 height 10
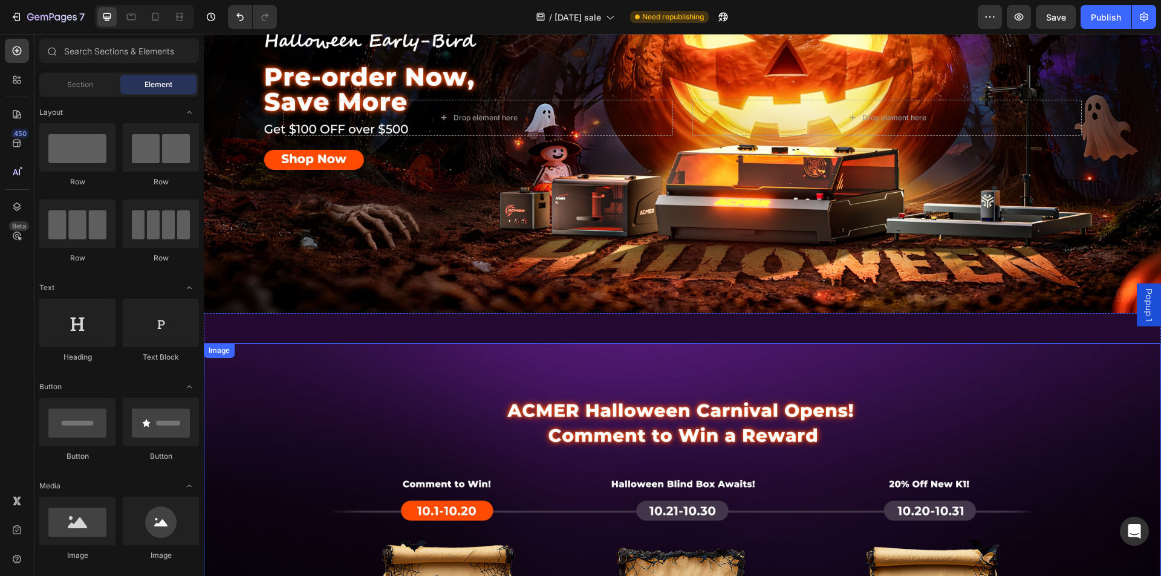
scroll to position [121, 0]
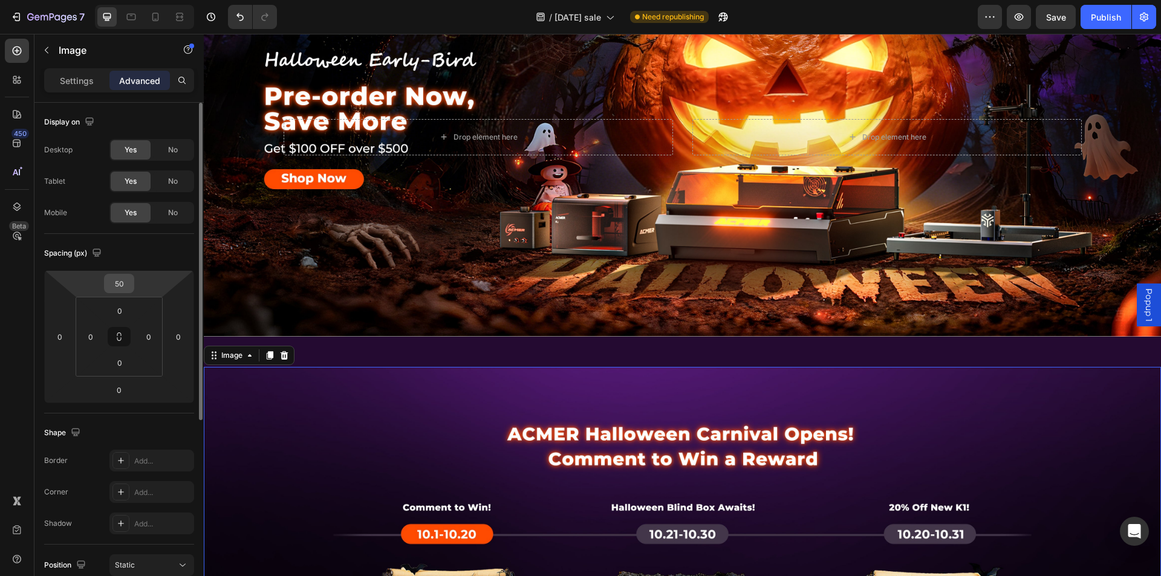
click at [121, 288] on input "50" at bounding box center [119, 284] width 24 height 18
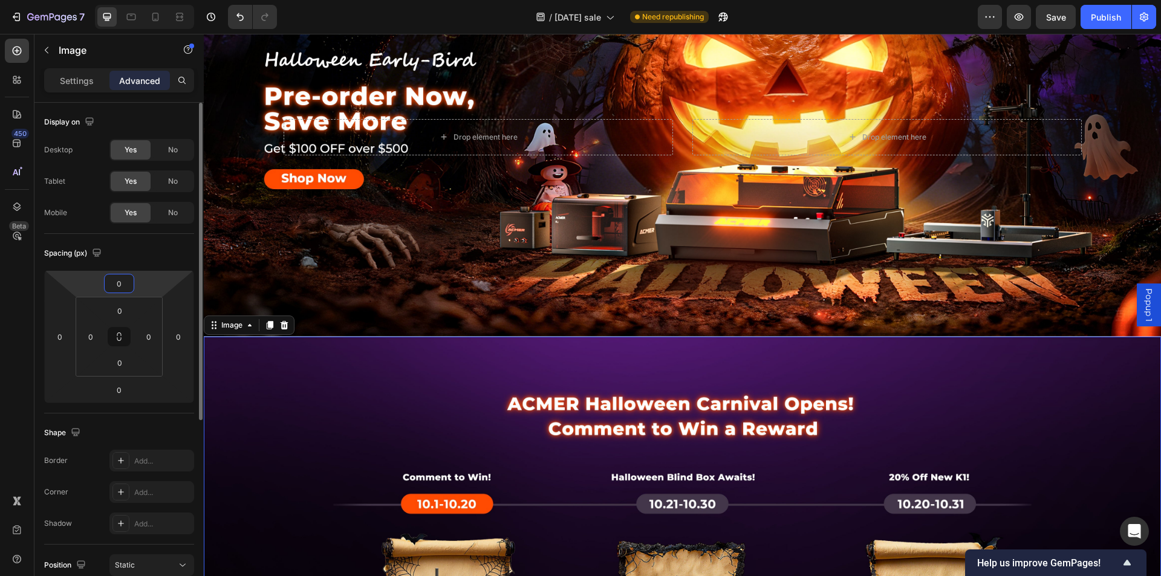
drag, startPoint x: 126, startPoint y: 283, endPoint x: 106, endPoint y: 282, distance: 20.0
click at [106, 282] on div "0" at bounding box center [119, 283] width 30 height 19
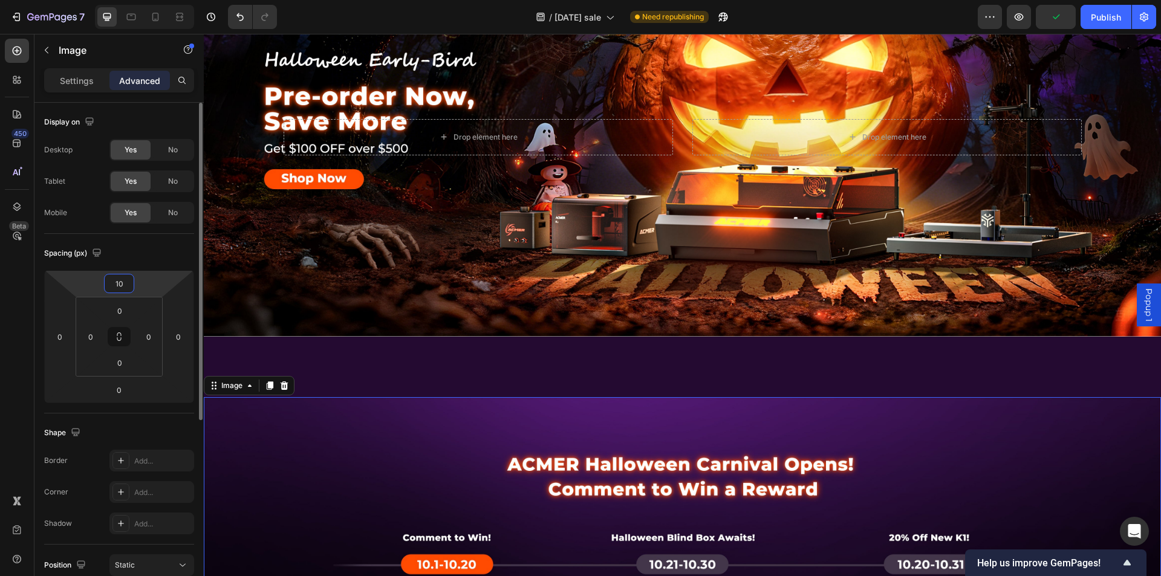
type input "1"
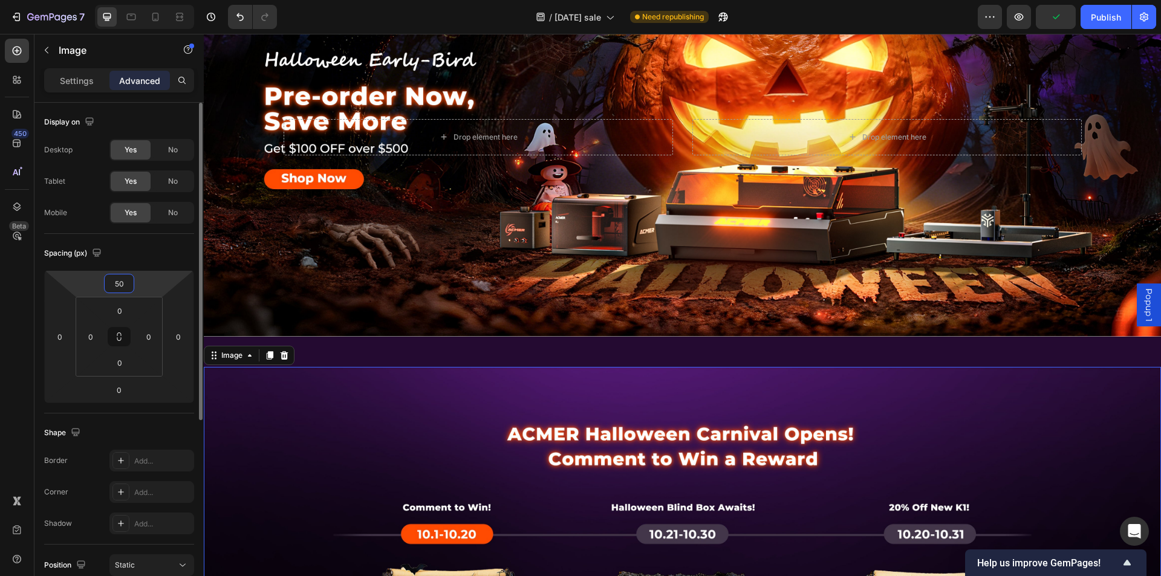
type input "50"
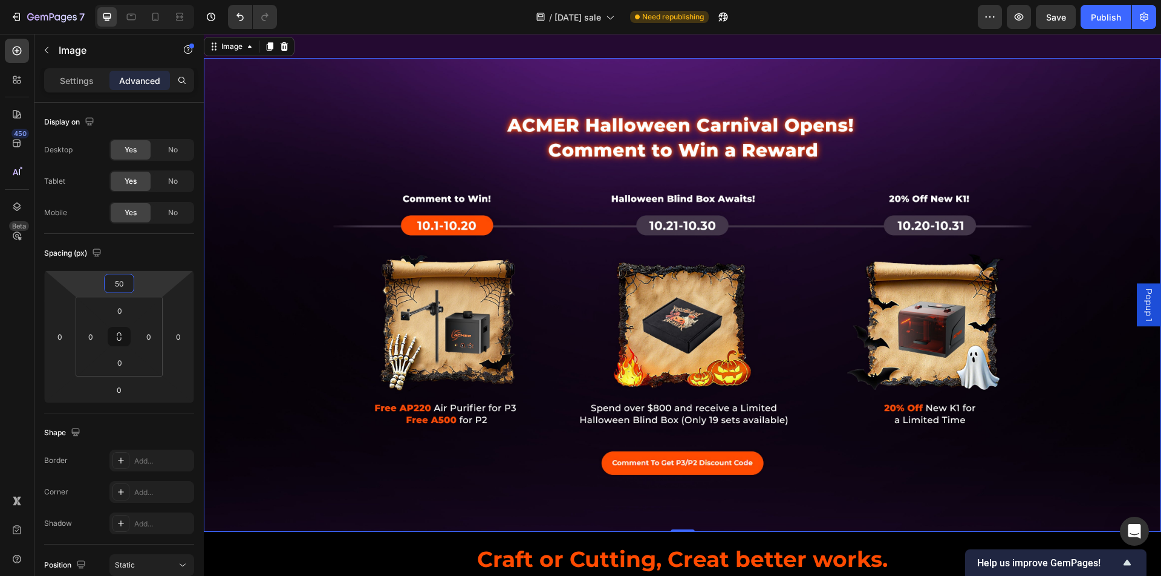
scroll to position [423, 0]
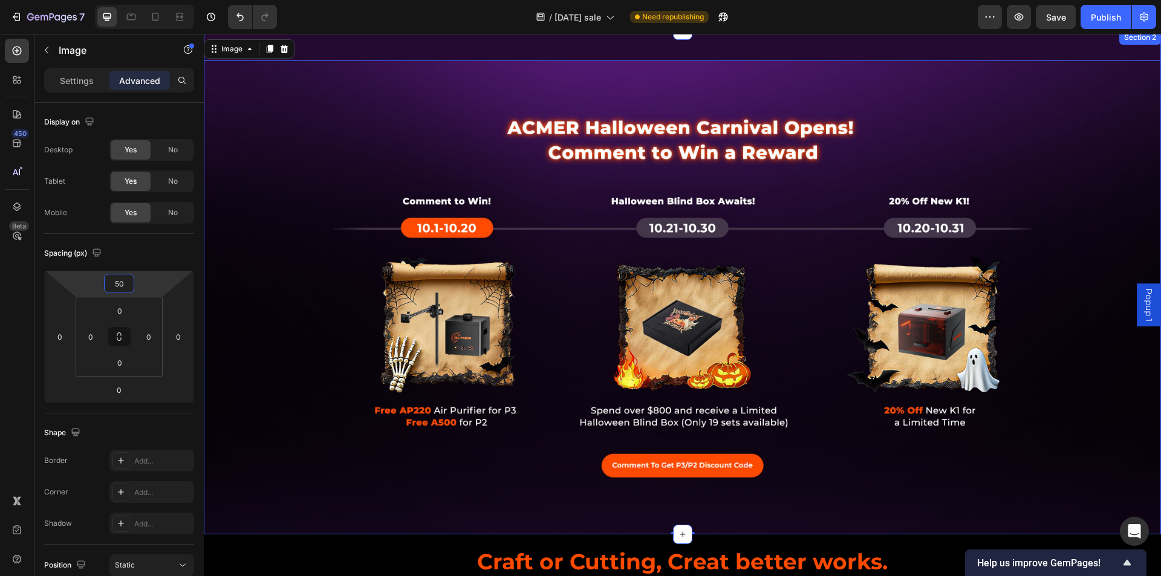
click at [686, 50] on div "Image 0" at bounding box center [682, 282] width 957 height 504
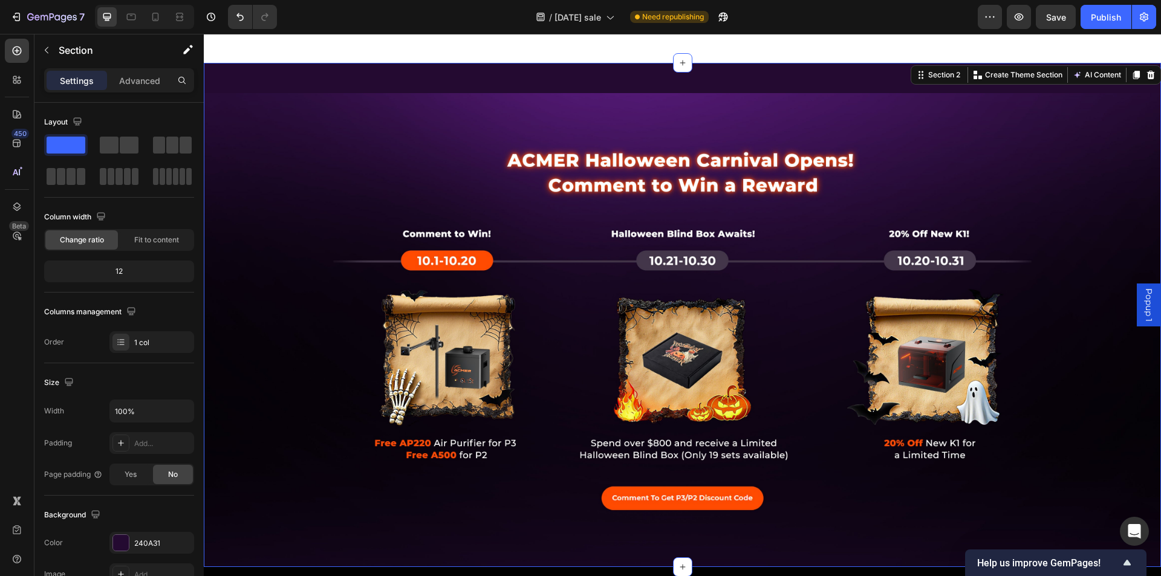
scroll to position [363, 0]
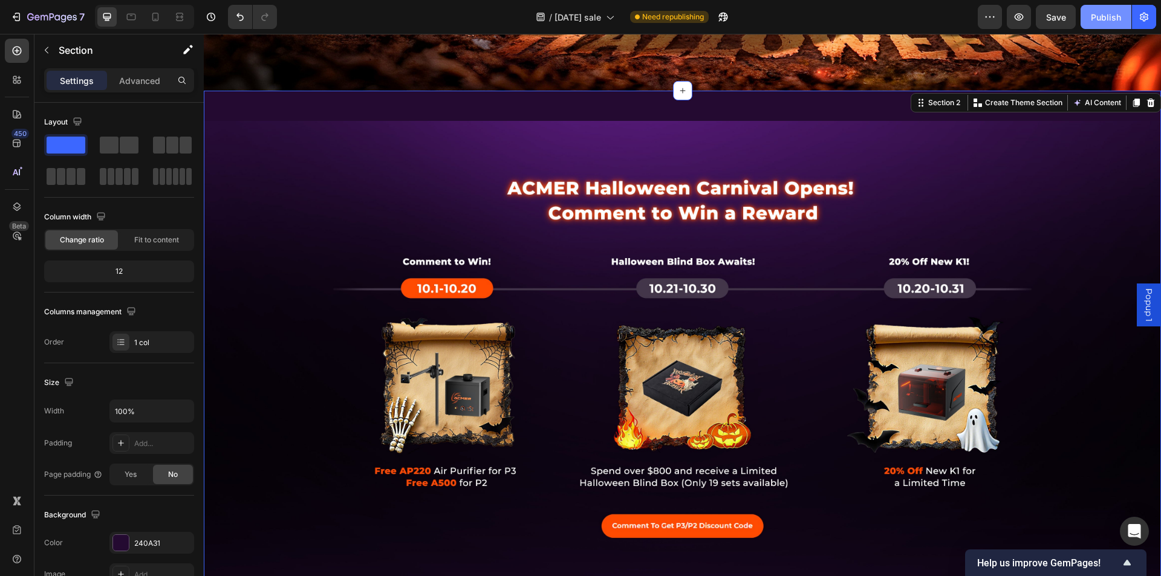
click at [1083, 20] on button "Publish" at bounding box center [1106, 17] width 51 height 24
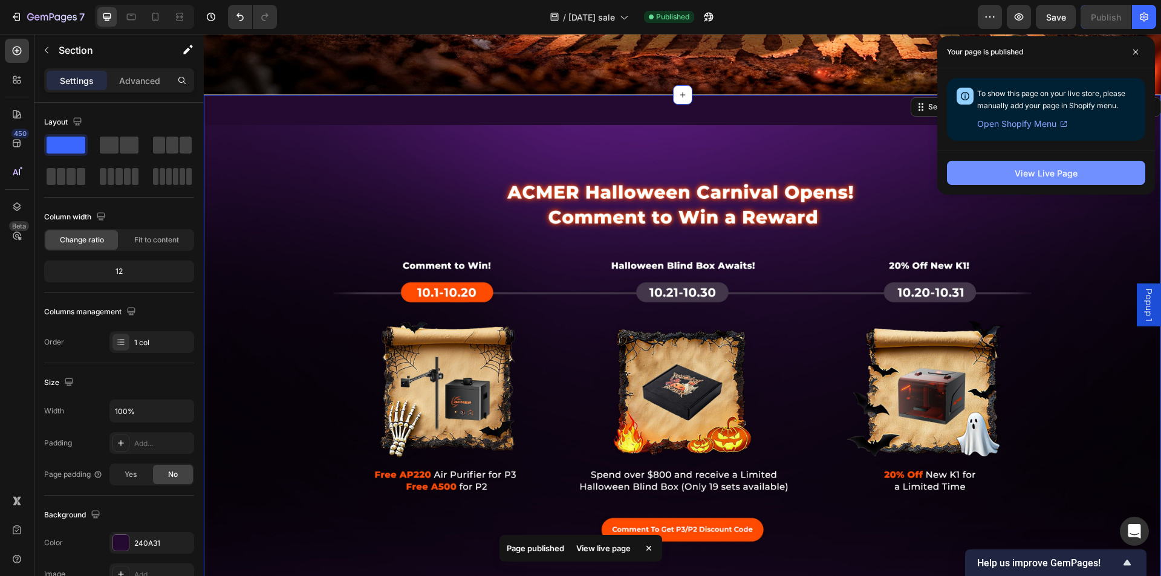
click at [1092, 183] on button "View Live Page" at bounding box center [1046, 173] width 198 height 24
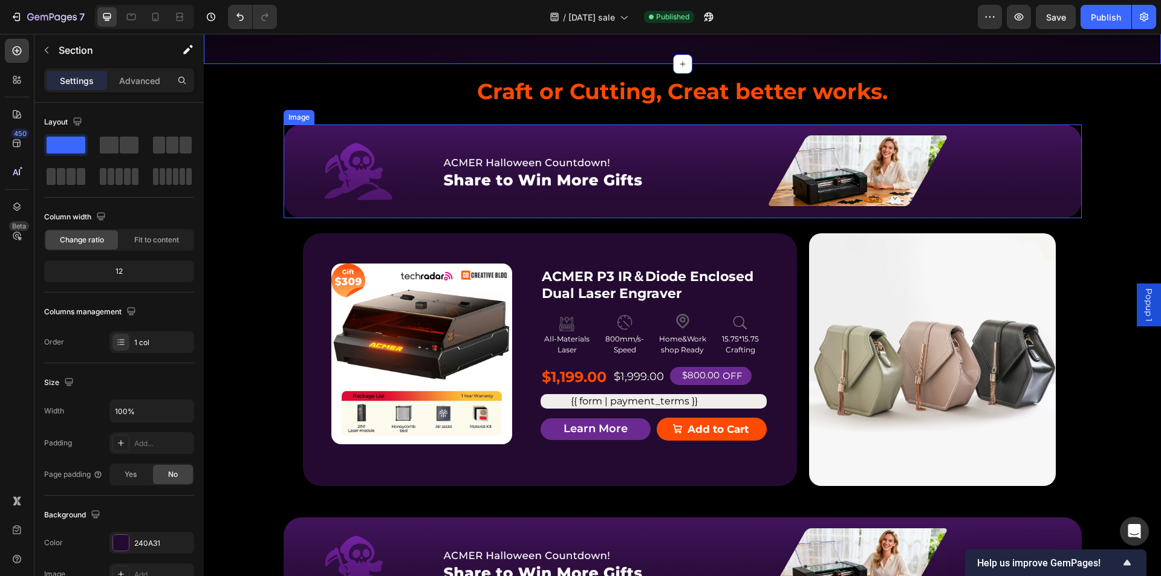
scroll to position [907, 0]
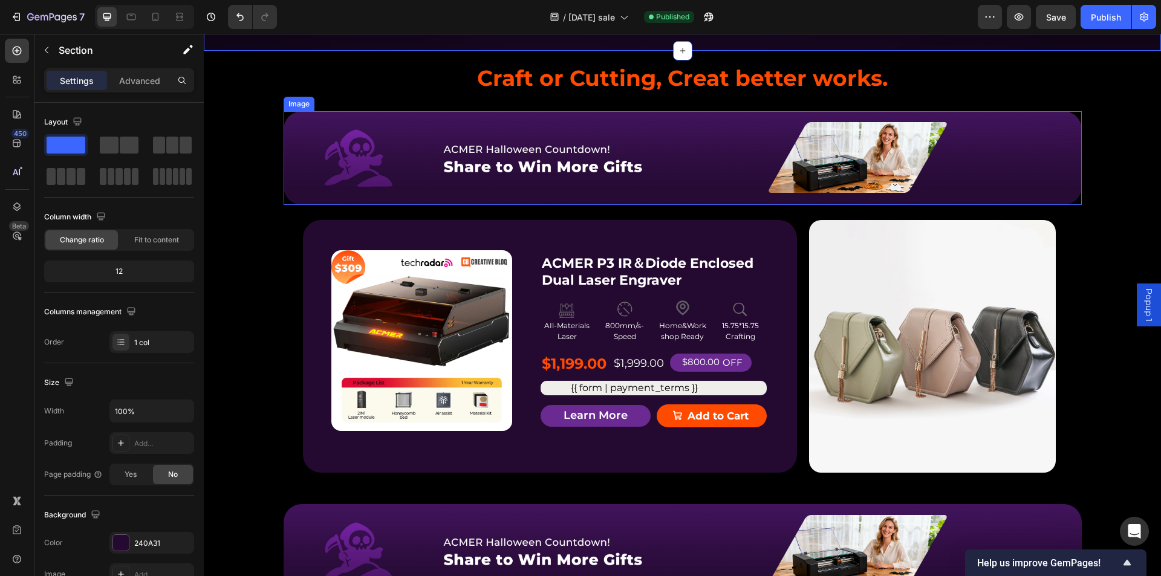
click at [672, 183] on img at bounding box center [683, 158] width 798 height 94
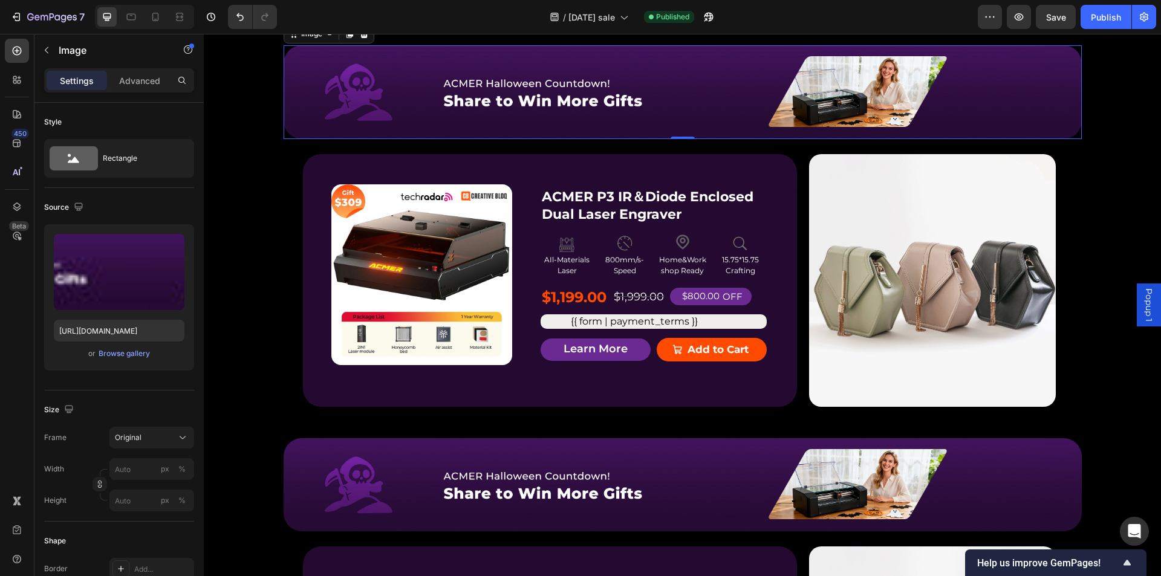
scroll to position [968, 0]
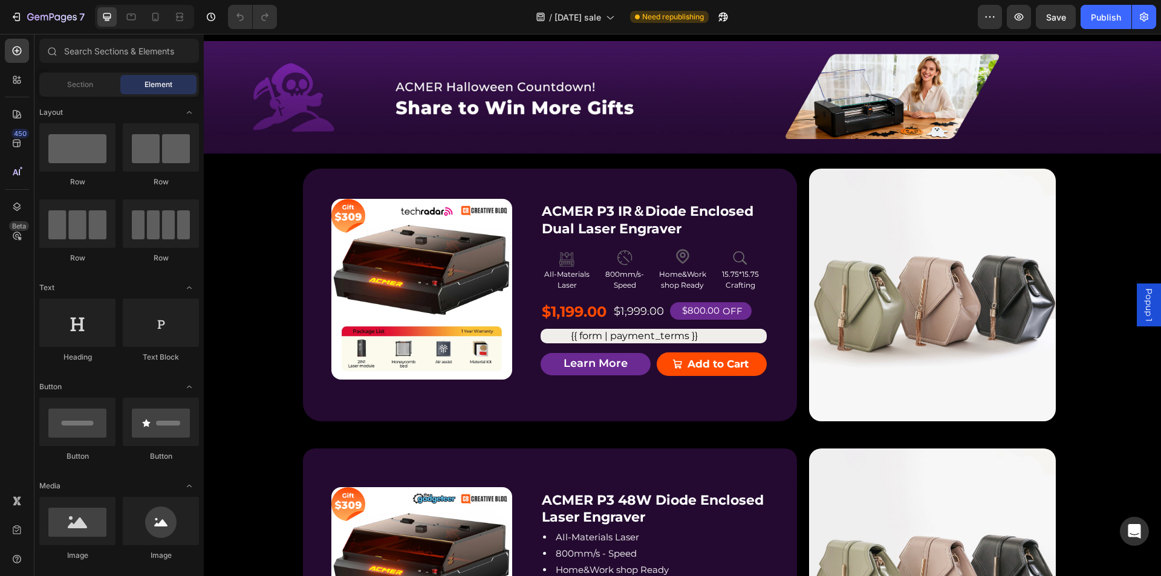
scroll to position [423, 0]
